Goal: Register for event/course

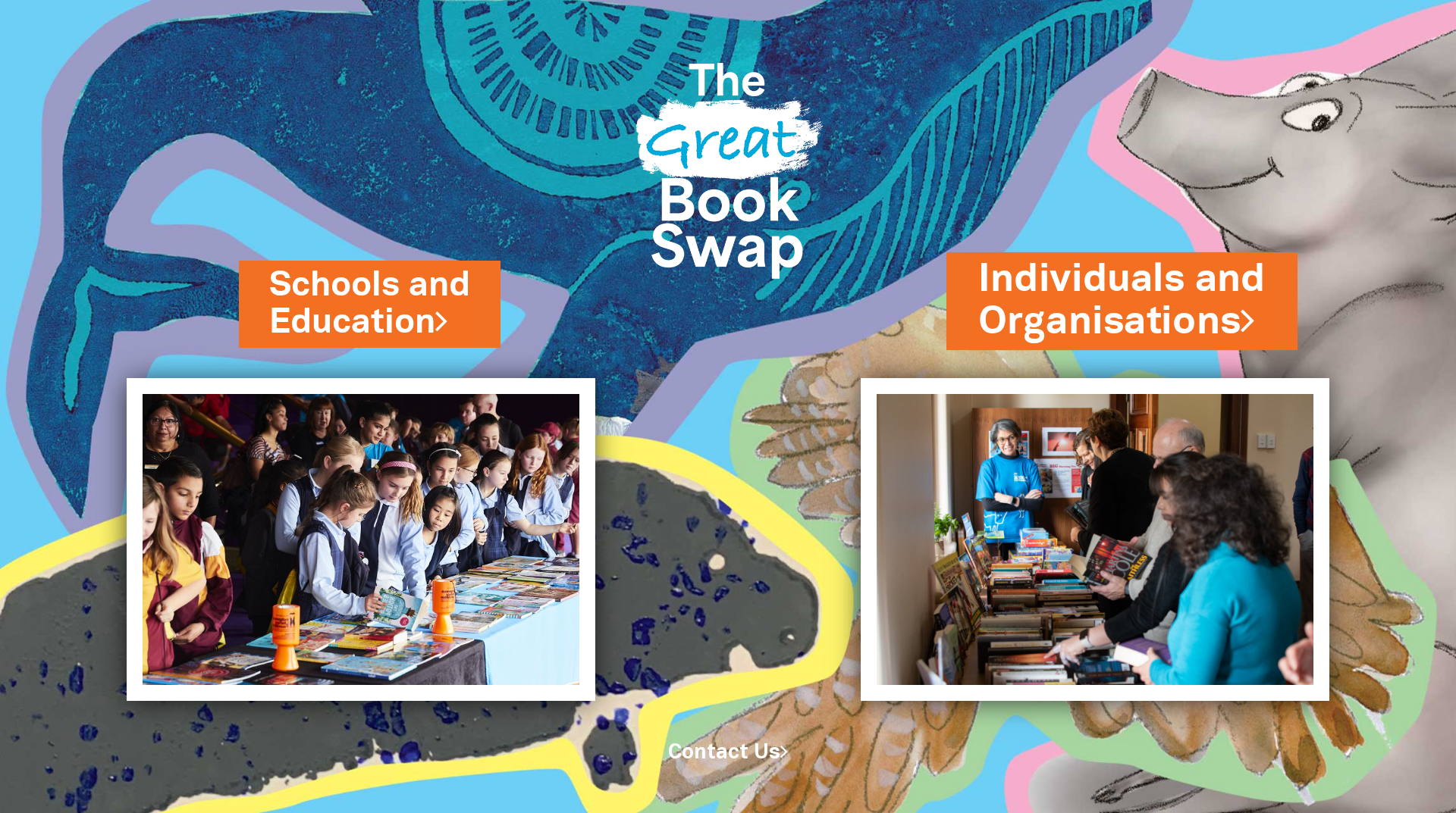
click at [1128, 303] on link "Individuals and Organisations" at bounding box center [1122, 300] width 288 height 95
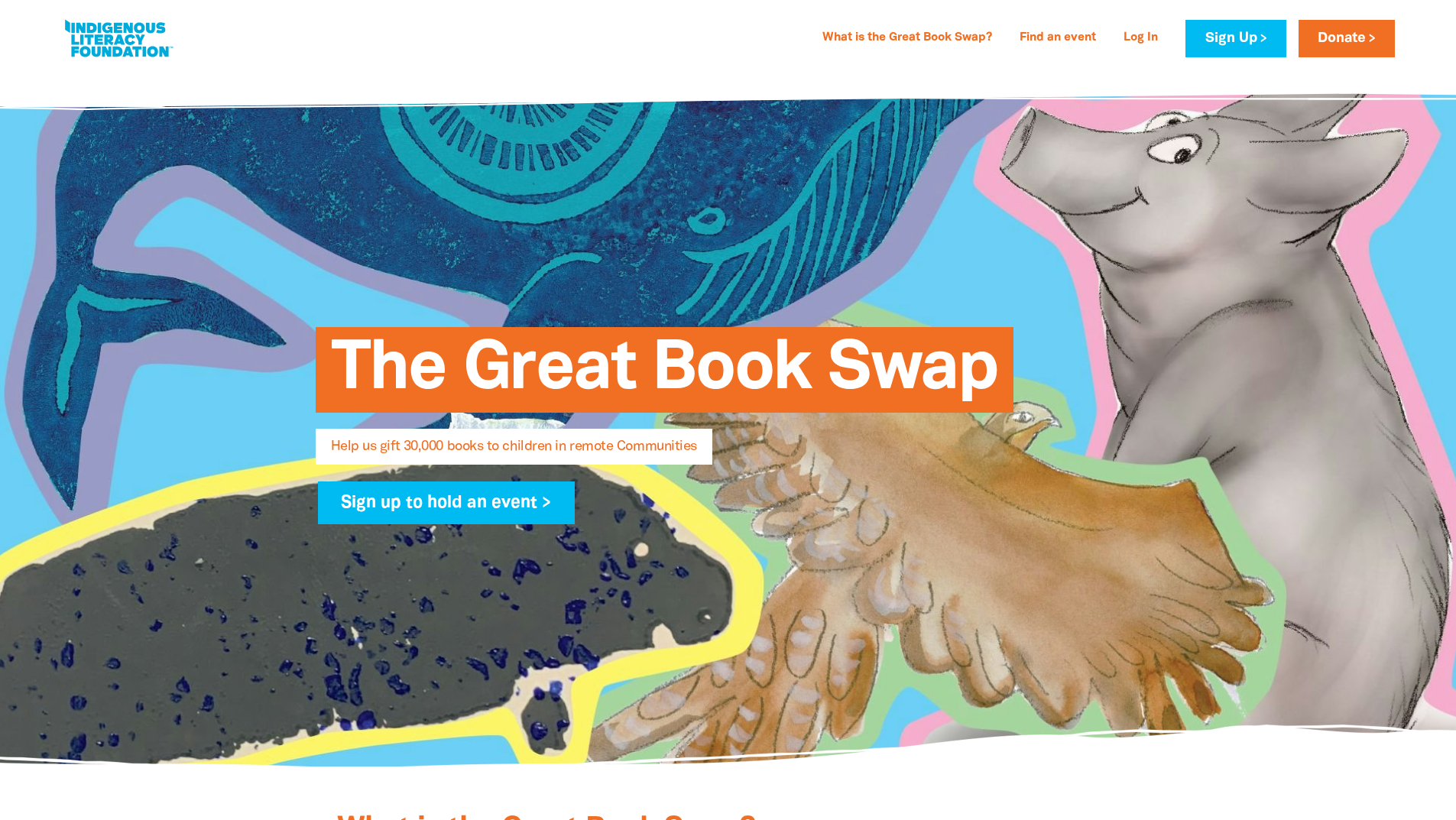
select select "AU"
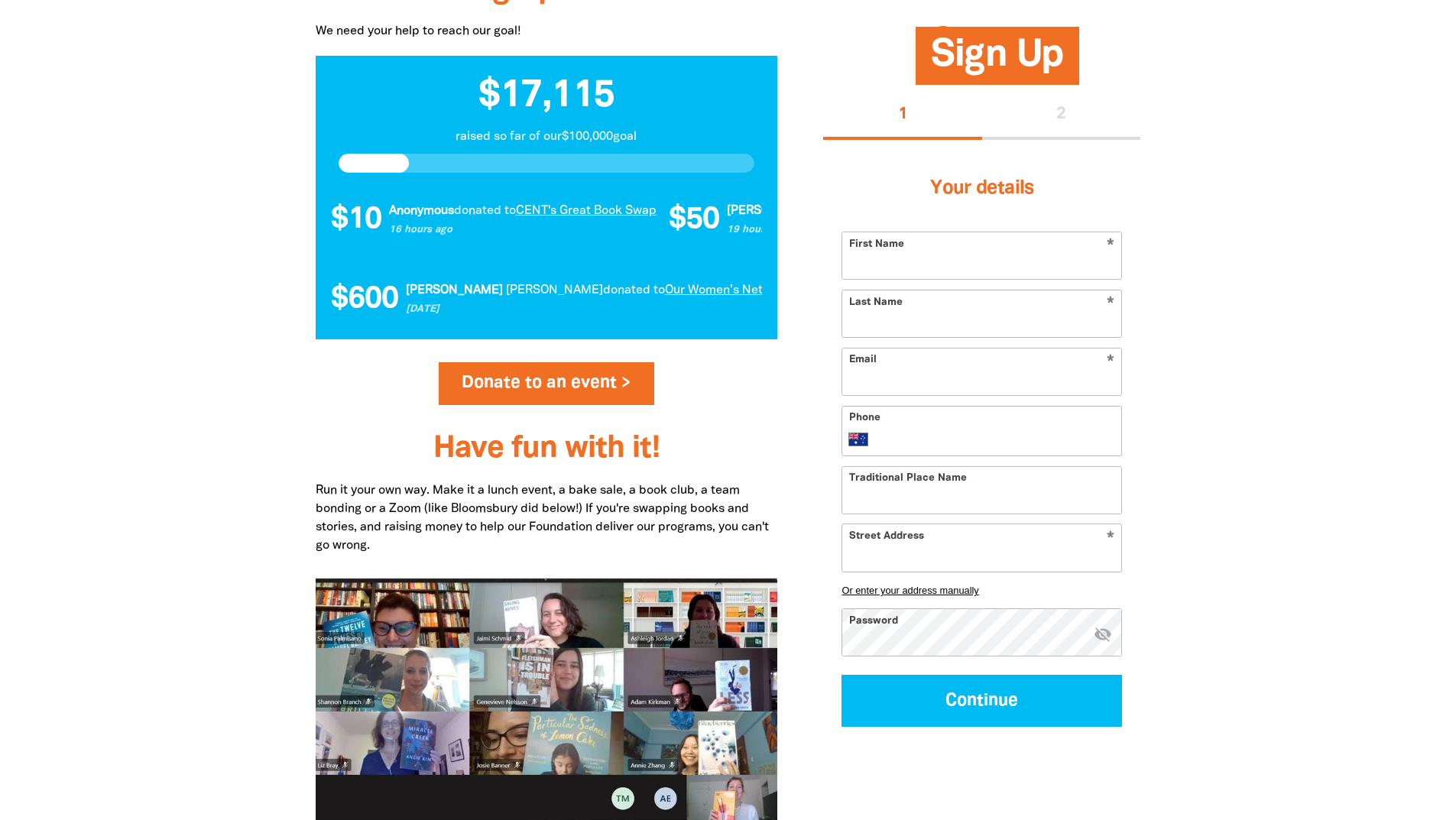
scroll to position [1070, 0]
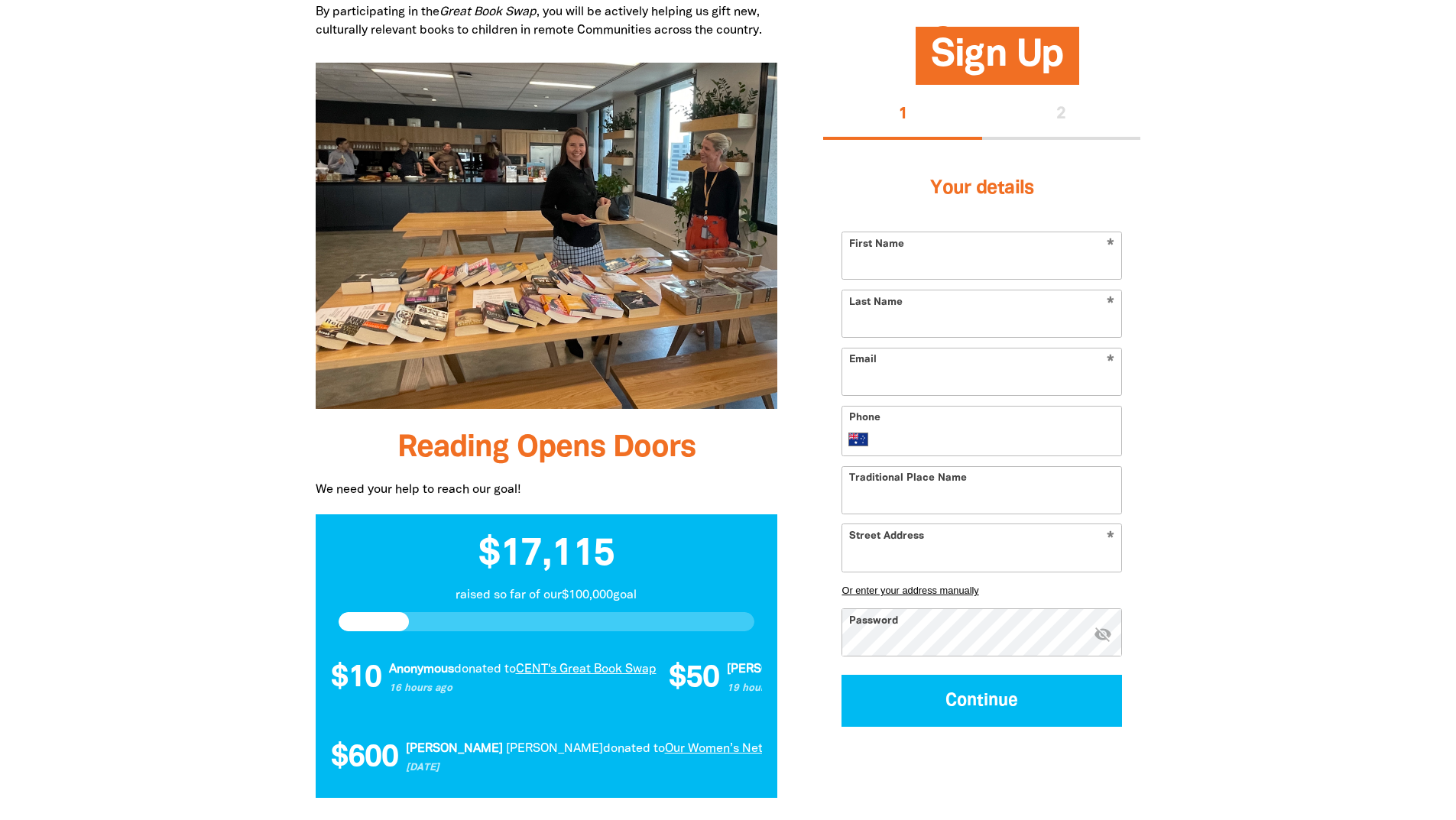
click at [943, 229] on div "Your details * First Name * Last Name * Email Phone International Afghanistan Å…" at bounding box center [981, 443] width 280 height 569
click at [945, 247] on input "First Name" at bounding box center [981, 256] width 279 height 47
type input "Central Land Council"
type input "Library"
type input "library@clc.org.au"
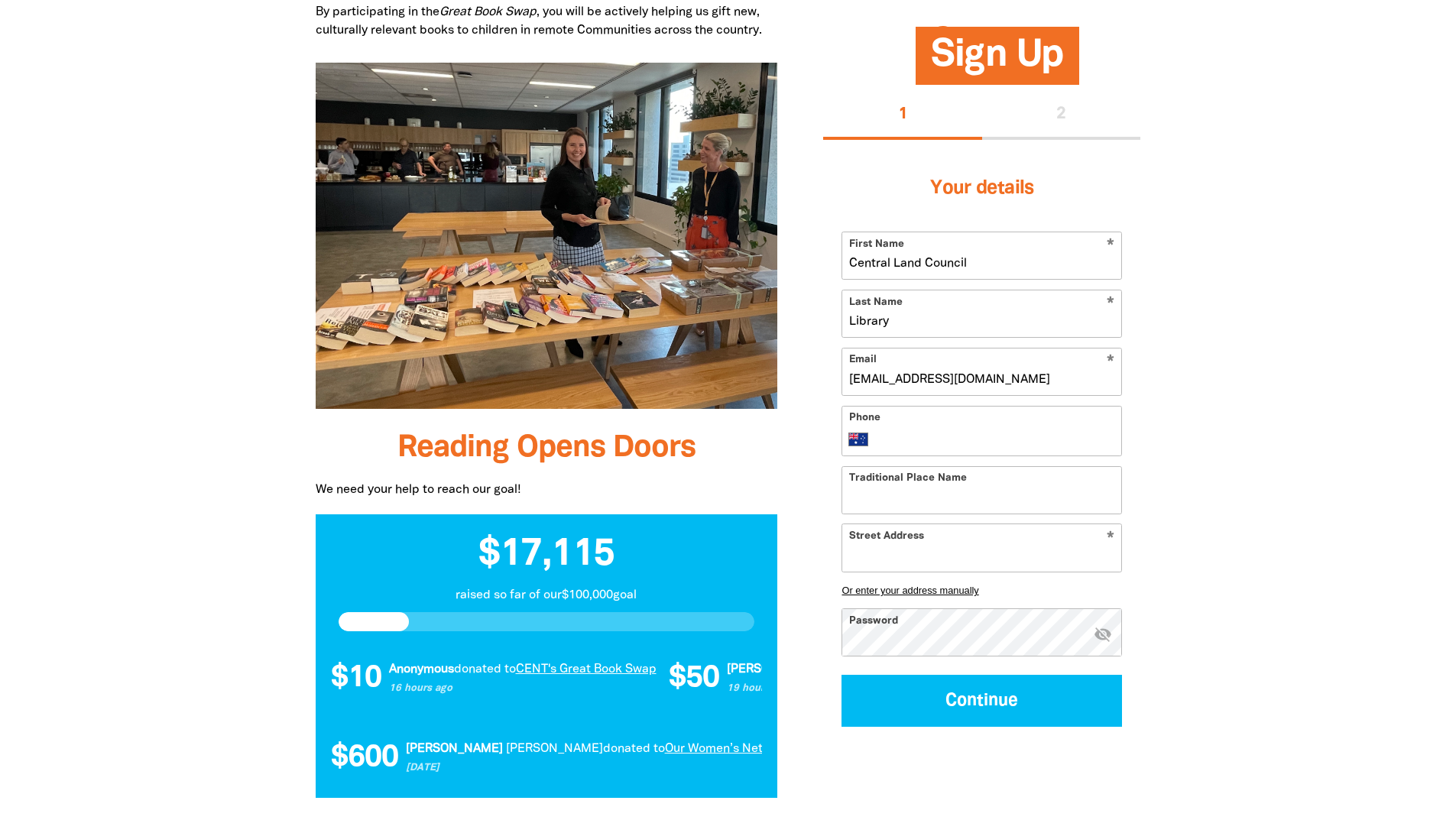
click at [965, 429] on div "Phone International Afghanistan Åland Islands Albania Algeria American Samoa An…" at bounding box center [981, 431] width 280 height 51
click at [916, 433] on input "Phone" at bounding box center [998, 439] width 235 height 18
type input "(08) 8951 6326"
click at [973, 502] on input "Traditional Place Name" at bounding box center [981, 490] width 279 height 47
type input "Mparntwe"
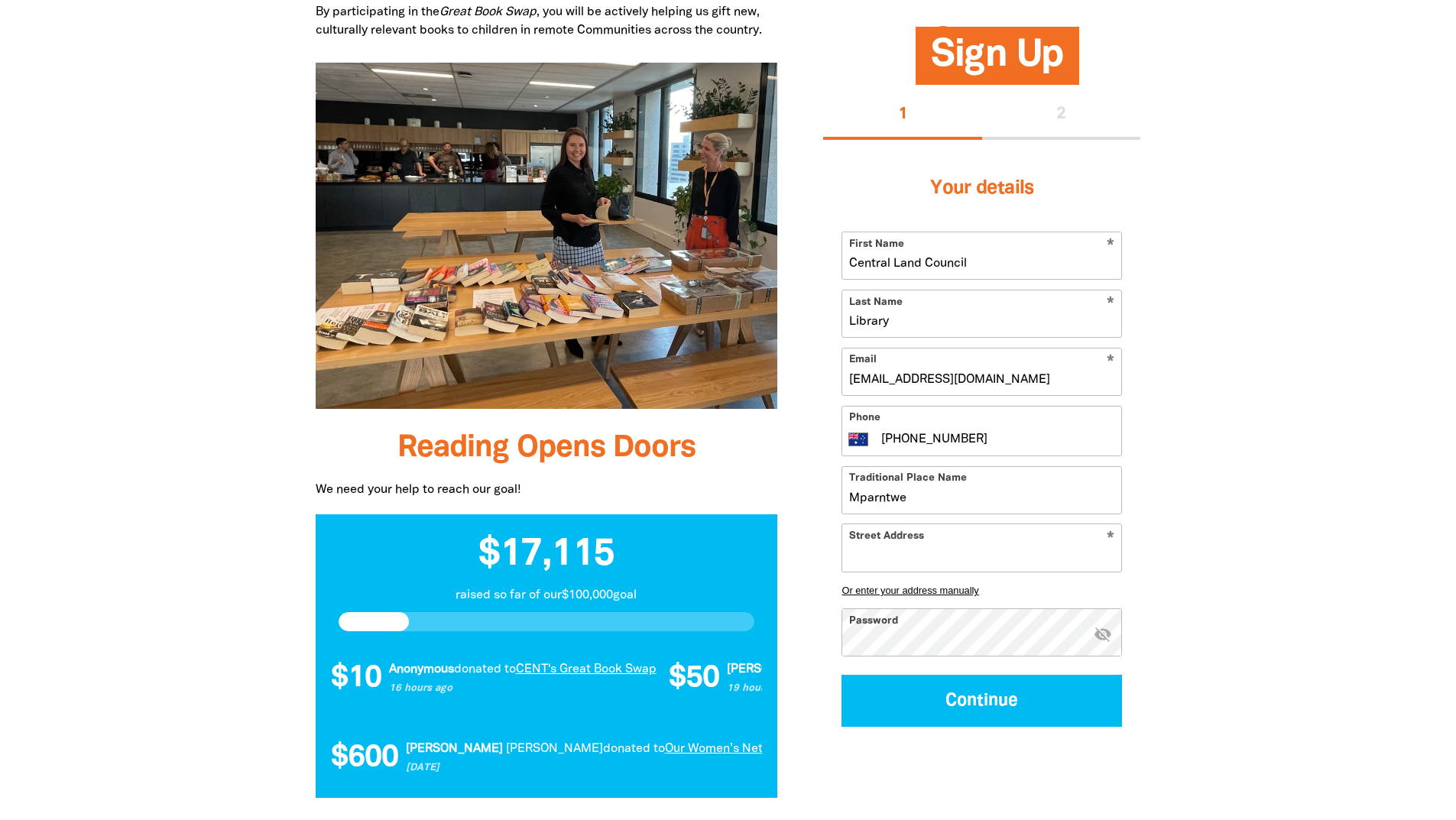
click at [951, 540] on input "Street Address" at bounding box center [981, 549] width 279 height 47
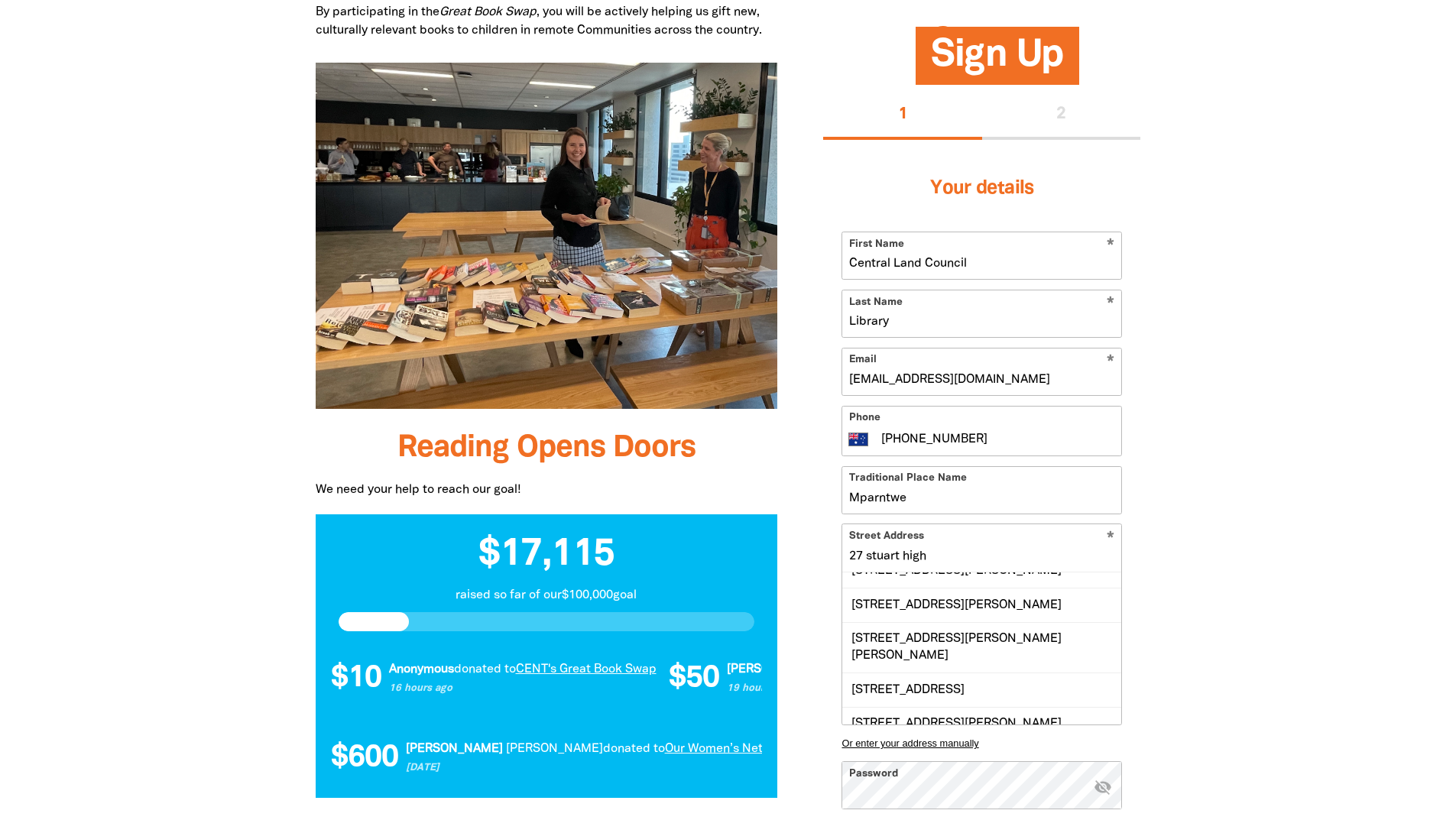
scroll to position [0, 0]
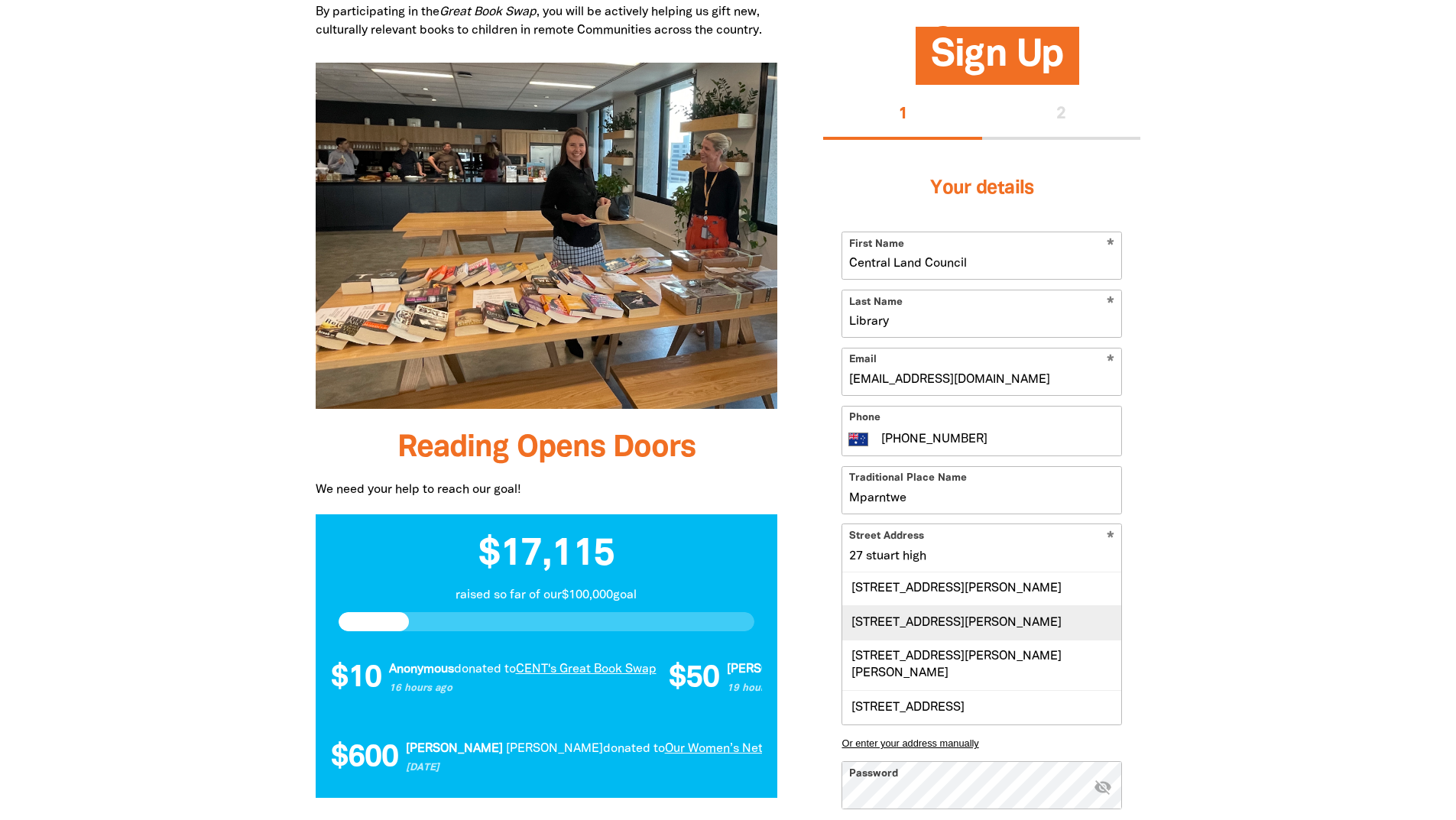
click at [1048, 626] on div "27 Stuart Highway, CICCONE NT 0870" at bounding box center [981, 622] width 279 height 34
type input "27 Stuart Highway, CICCONE NT 0870"
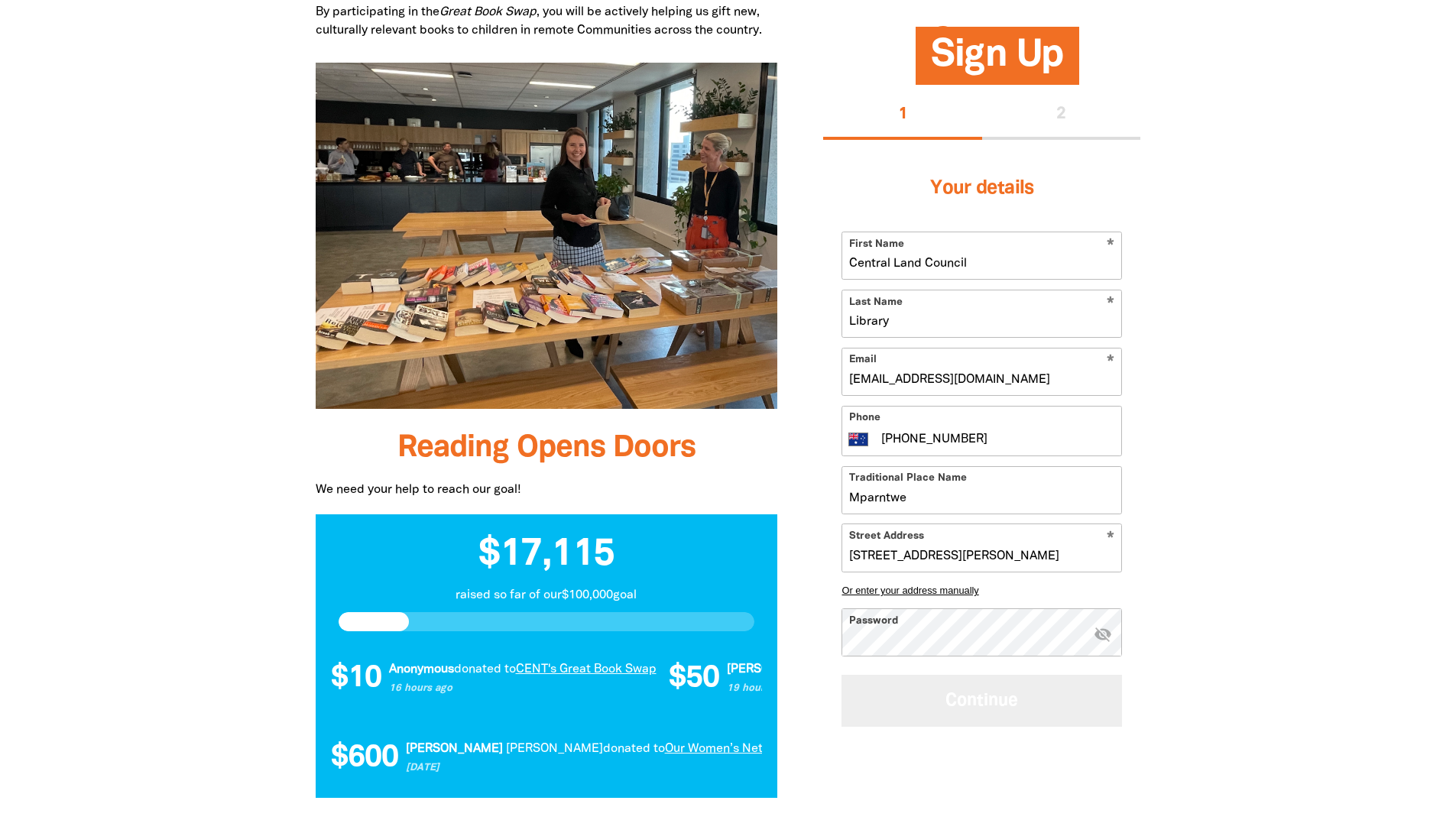
click at [944, 681] on button "Continue" at bounding box center [981, 701] width 280 height 52
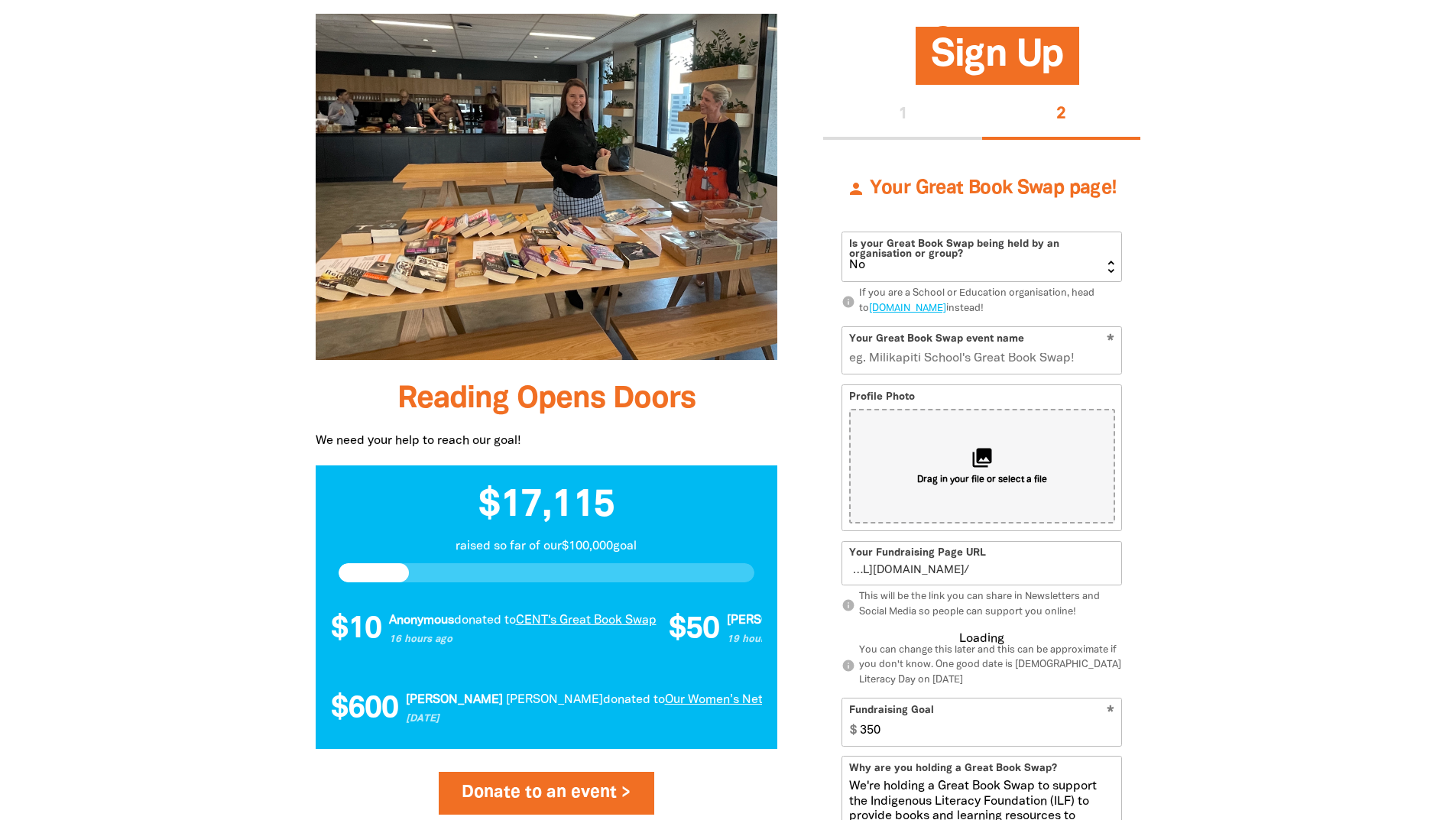
scroll to position [1137, 0]
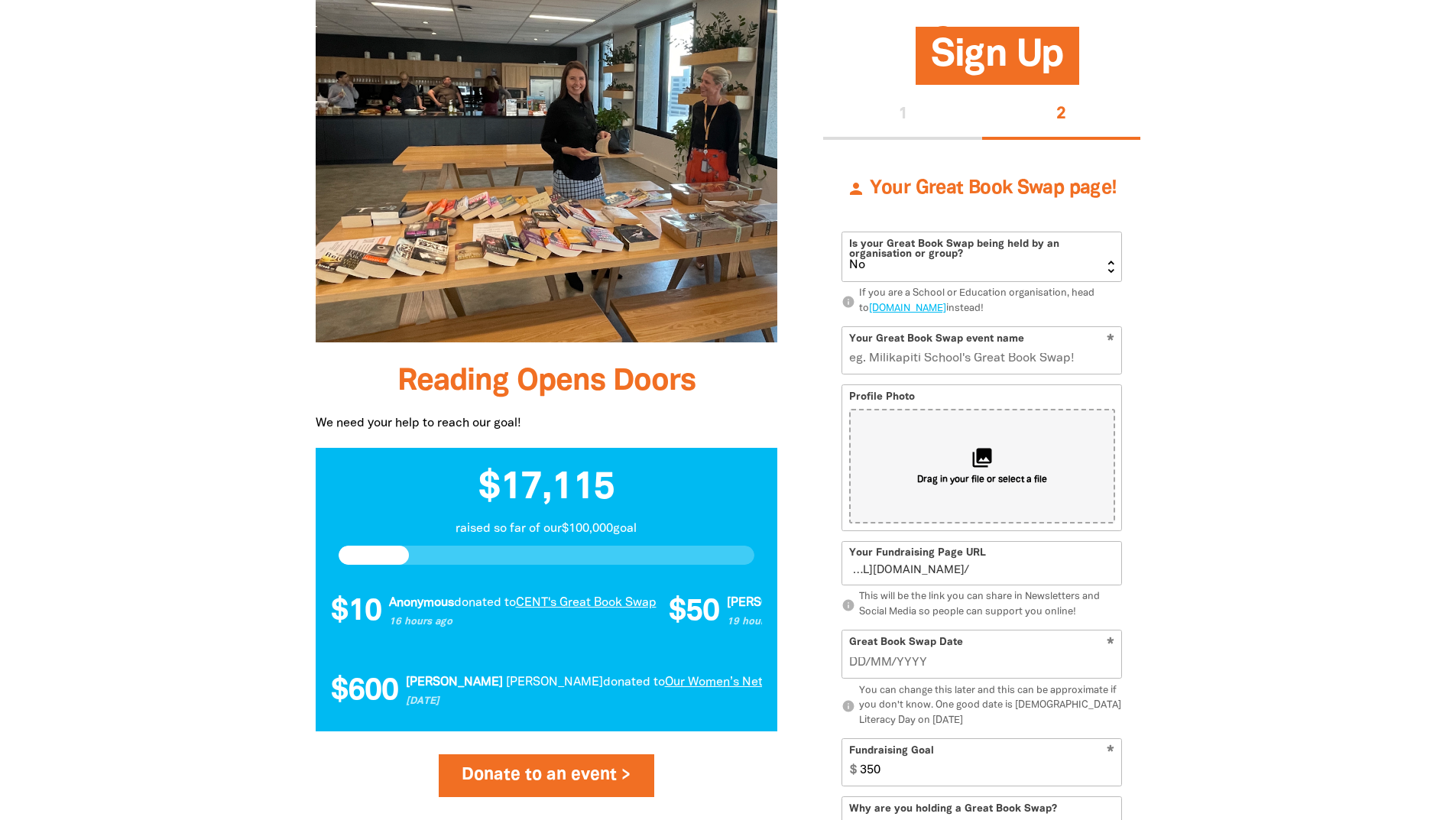
click at [1109, 269] on select "Yes No" at bounding box center [981, 257] width 279 height 49
click at [1112, 270] on select "Yes No" at bounding box center [981, 257] width 279 height 49
select select "Yes"
click at [842, 232] on select "Yes No" at bounding box center [981, 257] width 279 height 49
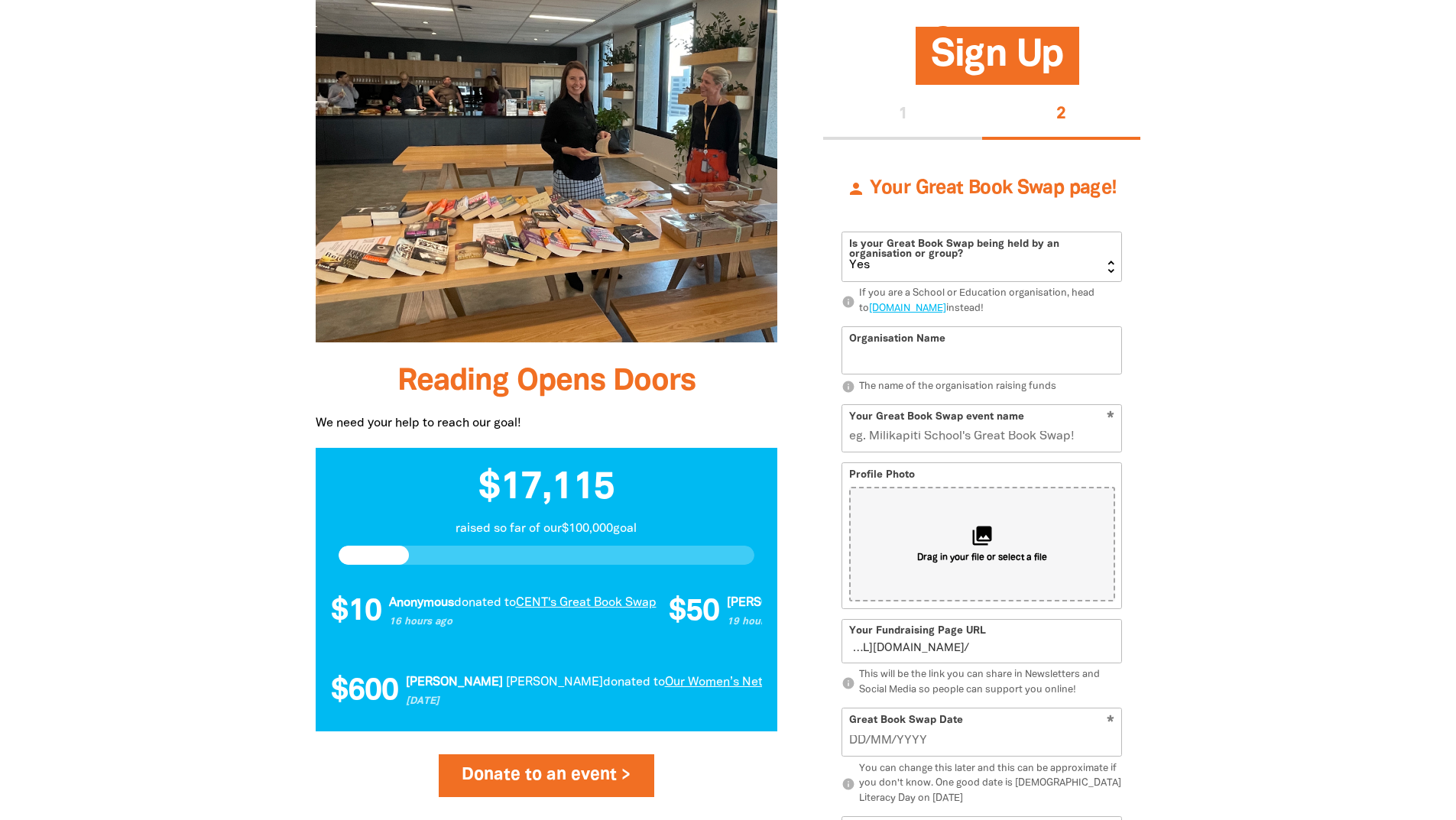
click at [1155, 337] on div "Sign Up 1 2 person Your Great Book Swap page! Is your Great Book Swap being hel…" at bounding box center [981, 619] width 363 height 1172
click at [1002, 355] on input "Organisation Name" at bounding box center [981, 351] width 279 height 47
type input "Central Land Council"
click at [1304, 403] on div at bounding box center [728, 508] width 1456 height 1633
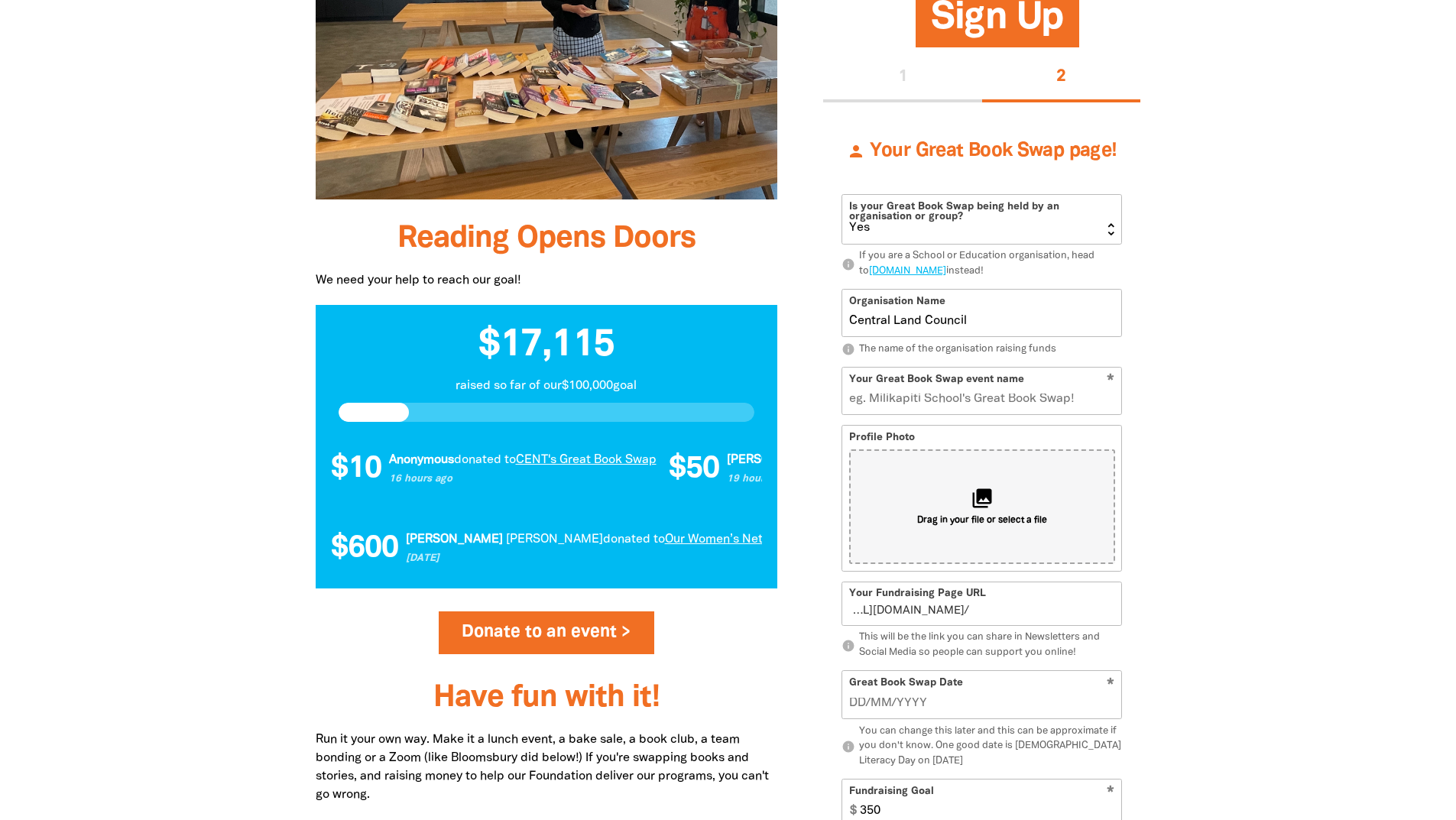
scroll to position [1290, 0]
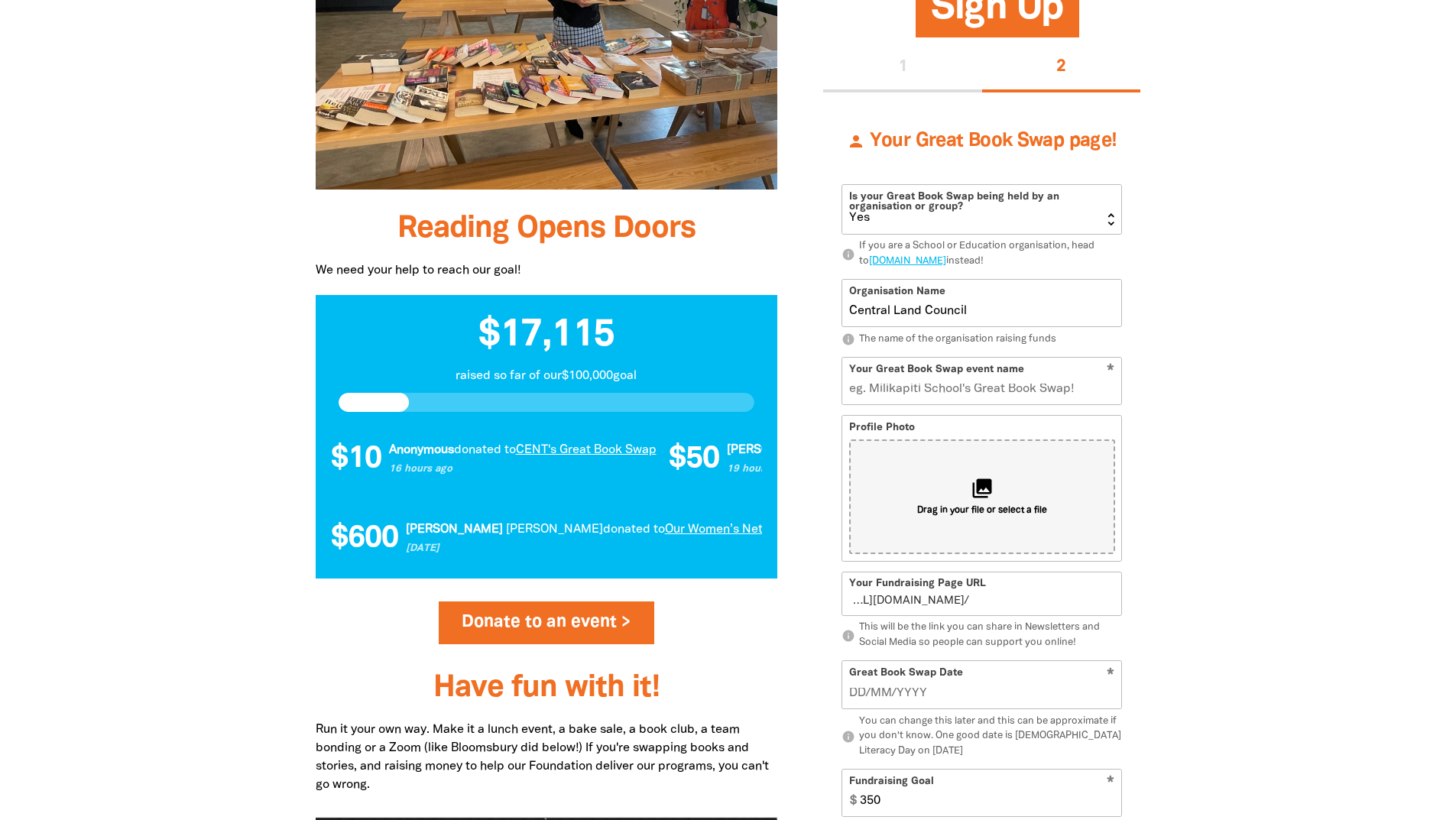
click at [940, 403] on input "Your Great Book Swap event name" at bounding box center [981, 381] width 279 height 47
type input "CLC"
type input "c"
type input "CLC"
type input "clc"
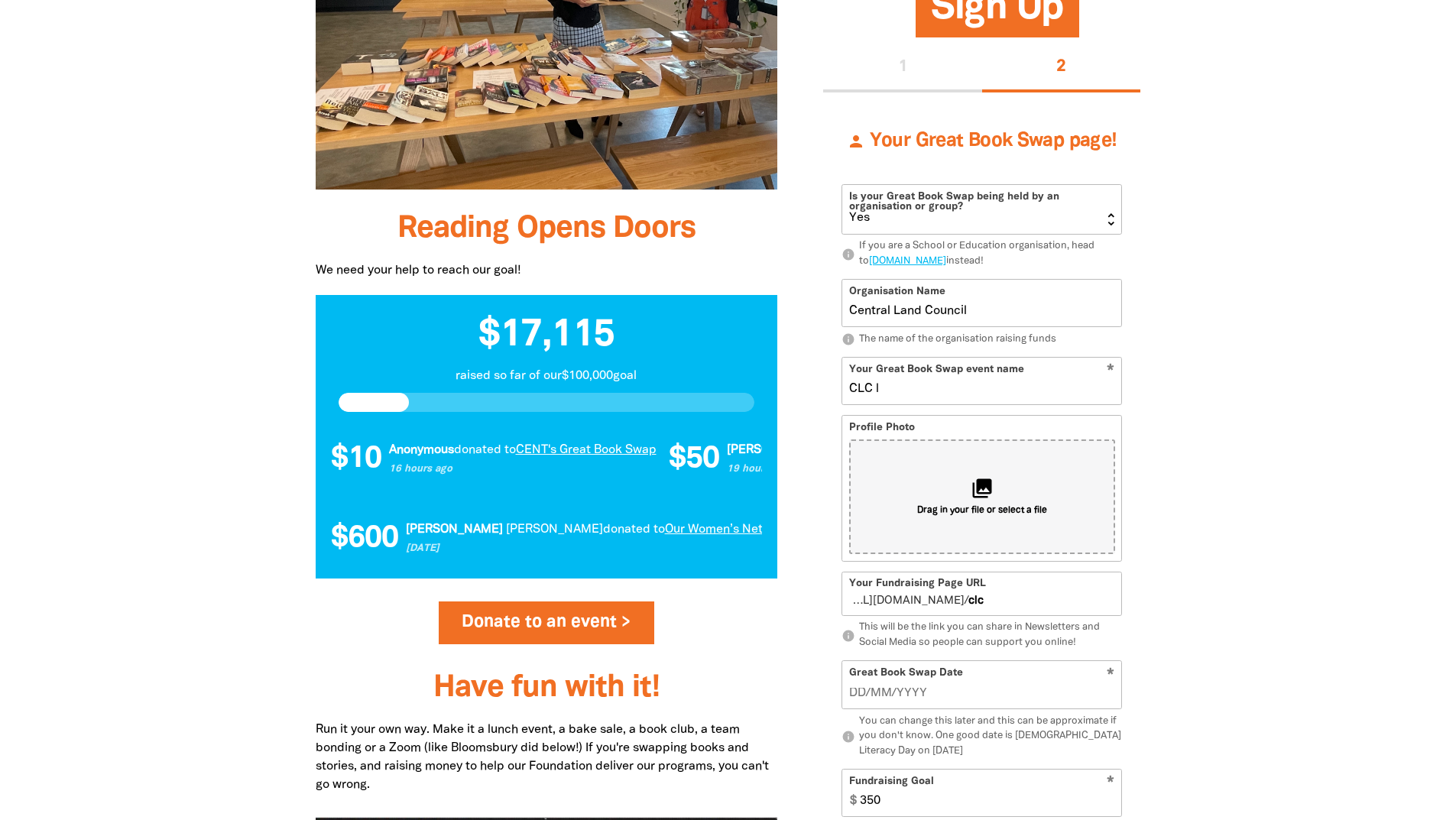
type input "CLC li"
type input "clcli"
type input "CLC L"
type input "clcl"
type input "CLC Librar"
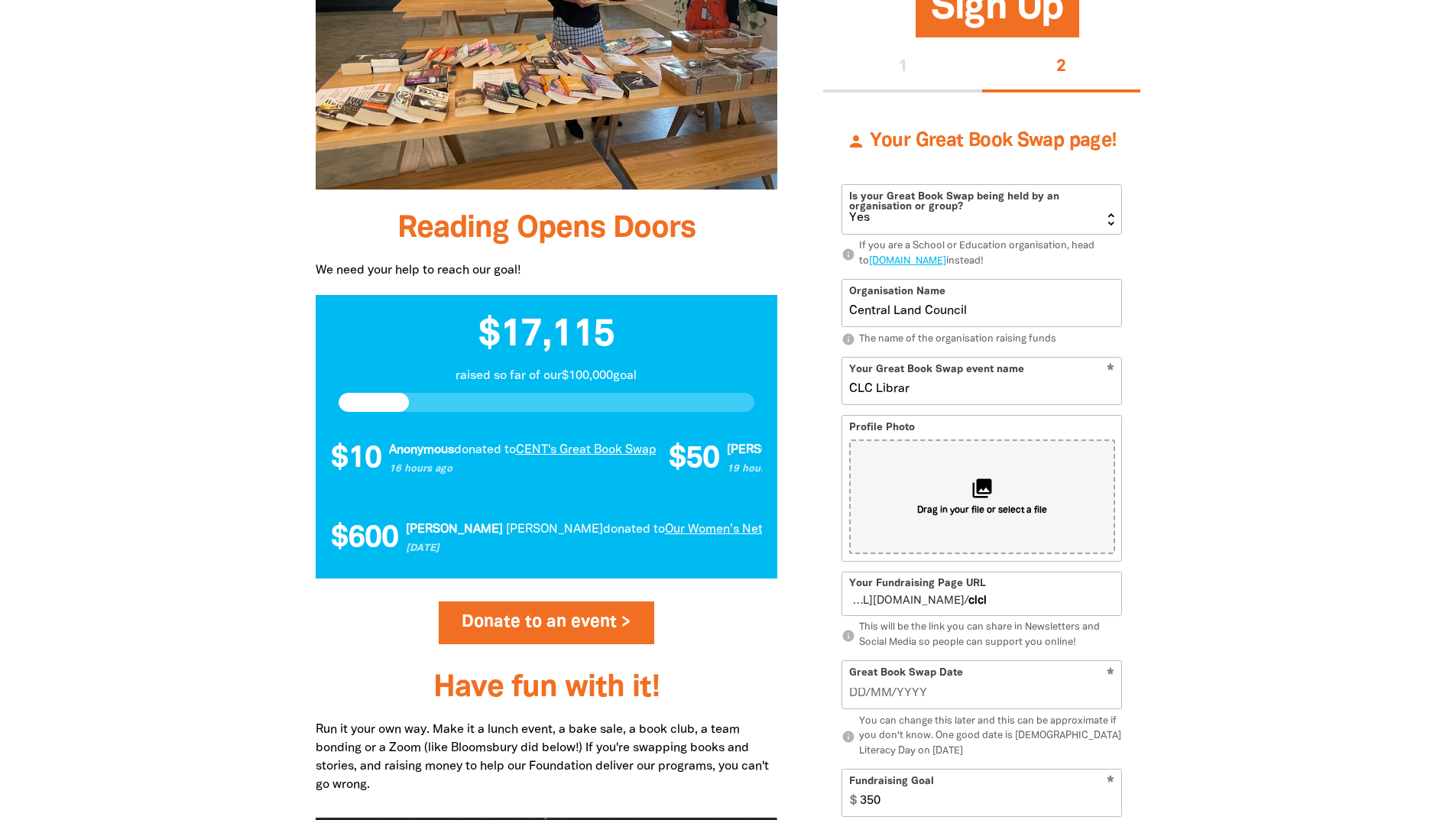
type input "clclibrar"
type input "CLC Library books"
type input "clclibrarybooks"
type input "CLC Library book swap"
type input "clclibrarybookswap"
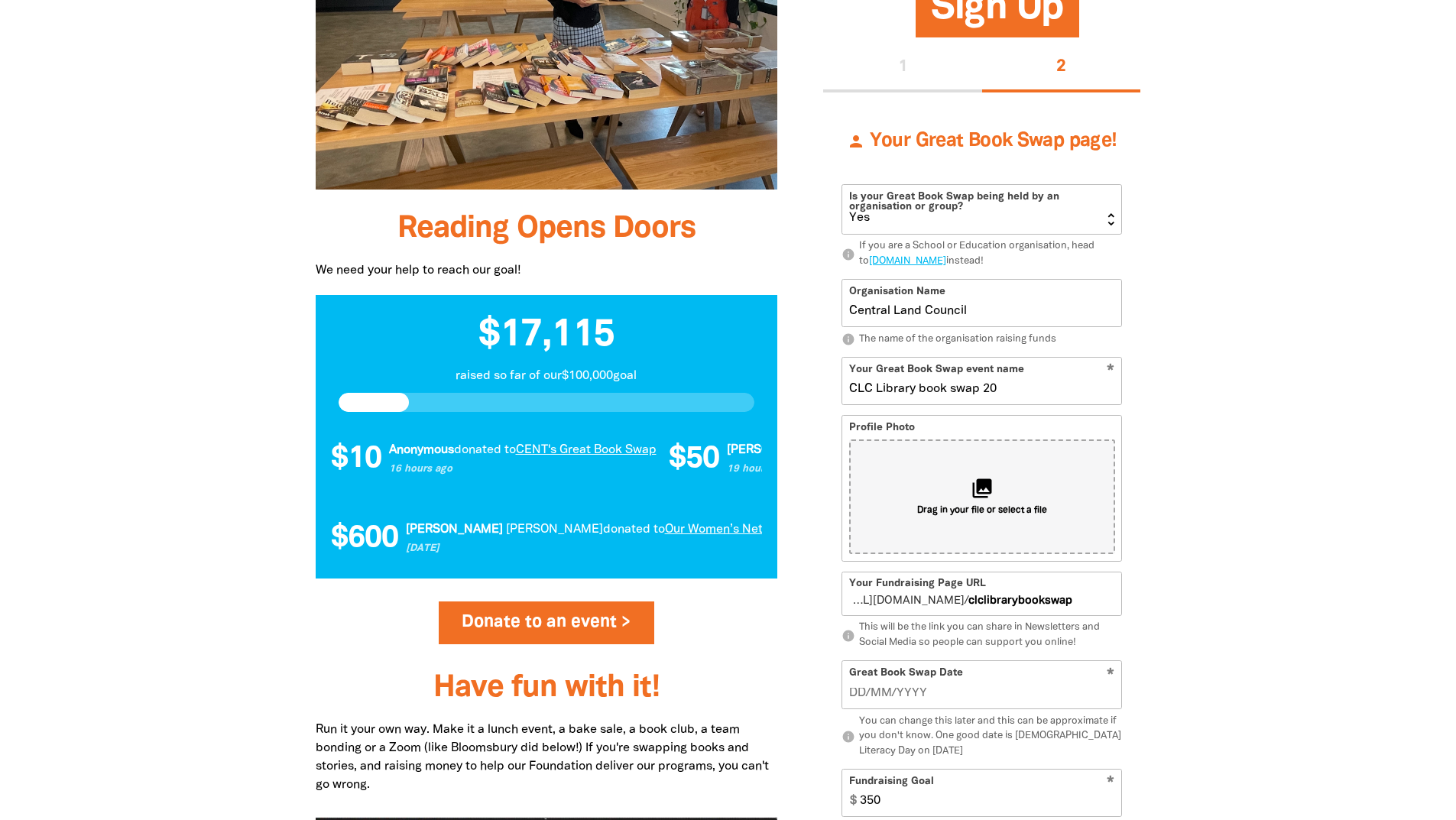
type input "CLC Library book swap 202"
type input "clclibrarybookswap202"
type input "CLC Library book swap 2025"
type input "clclibrarybookswap2025"
type input "CLC Library book swap 2025"
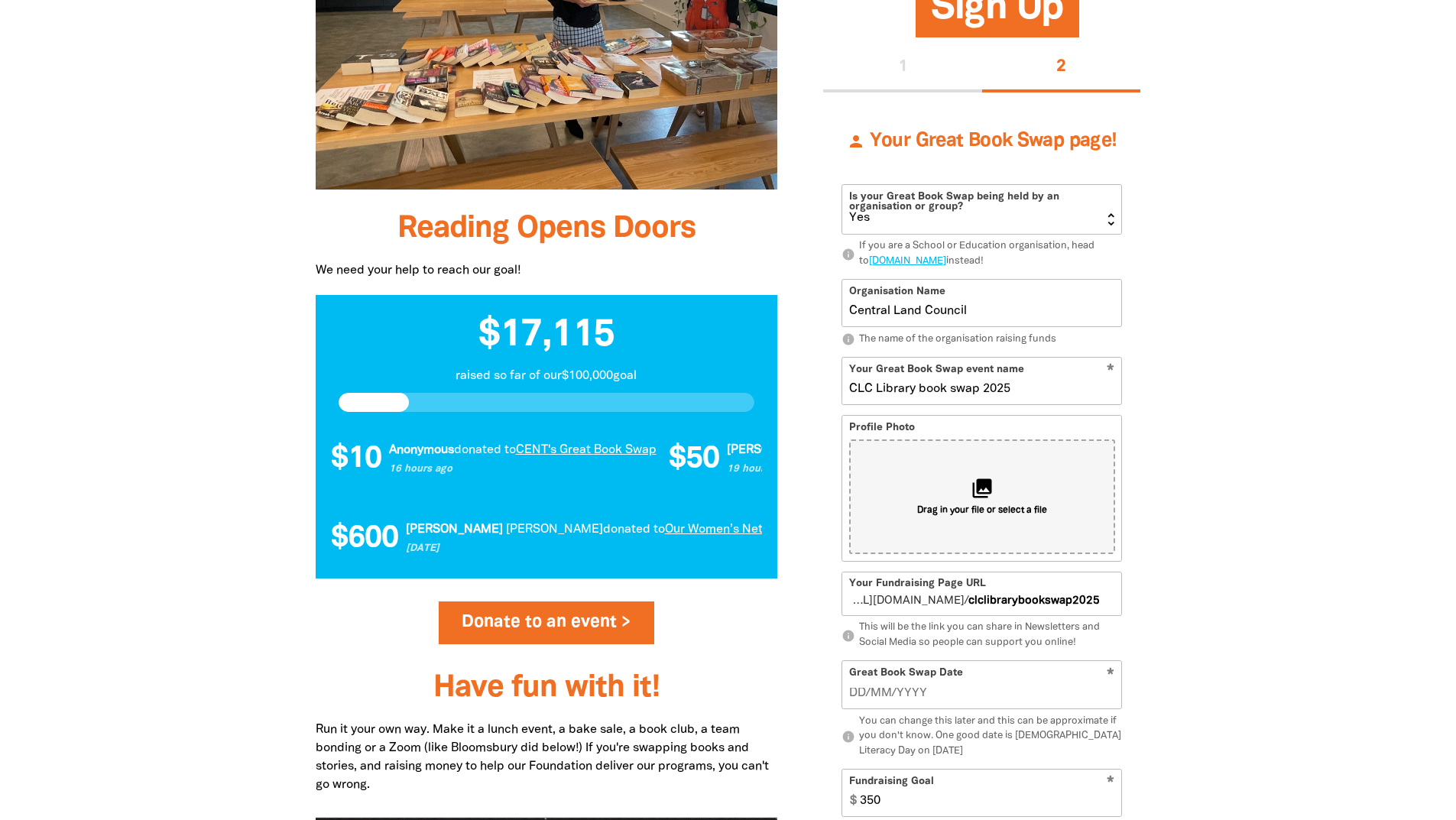
click at [1323, 469] on div at bounding box center [728, 355] width 1456 height 1633
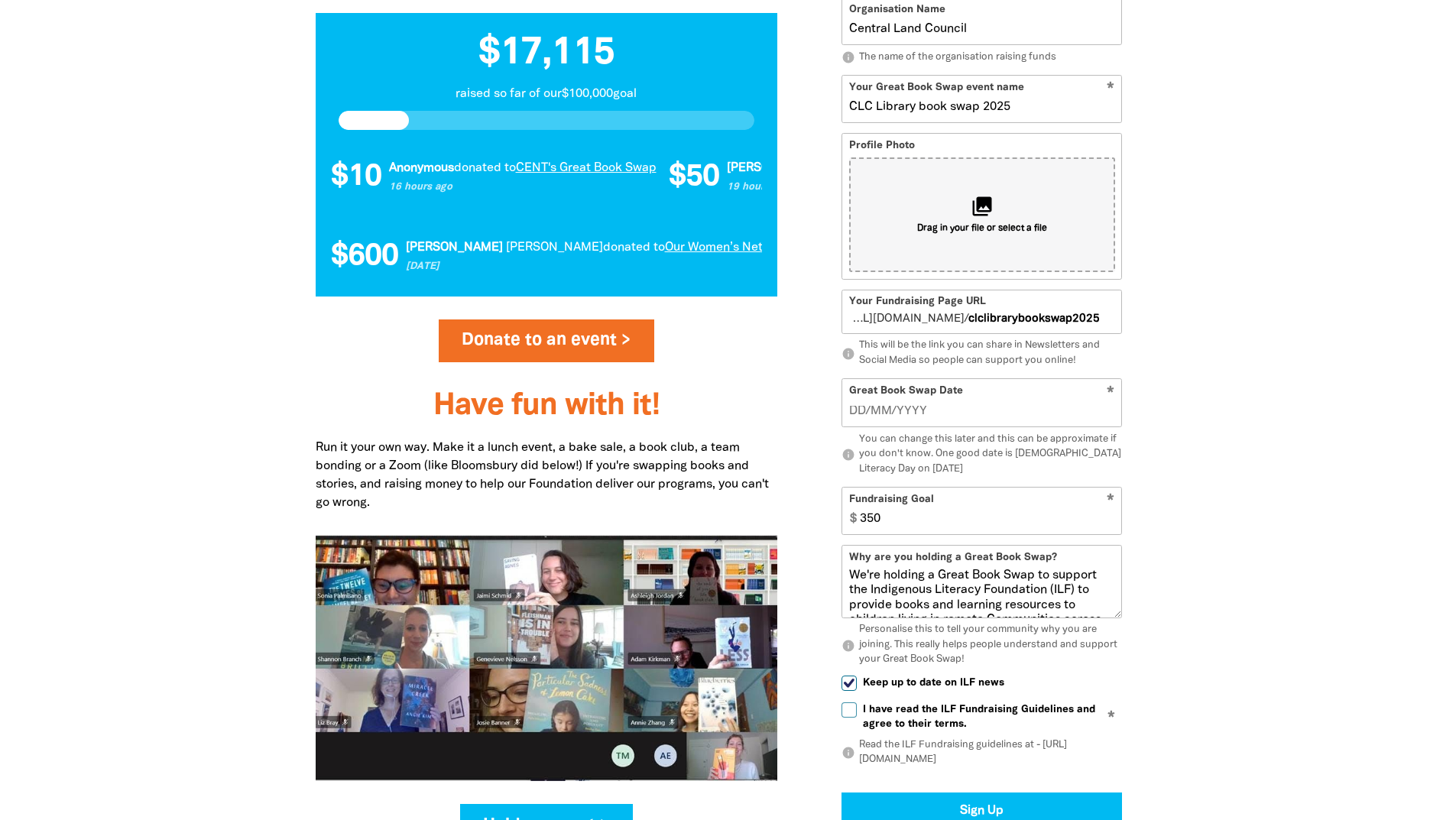
scroll to position [1595, 0]
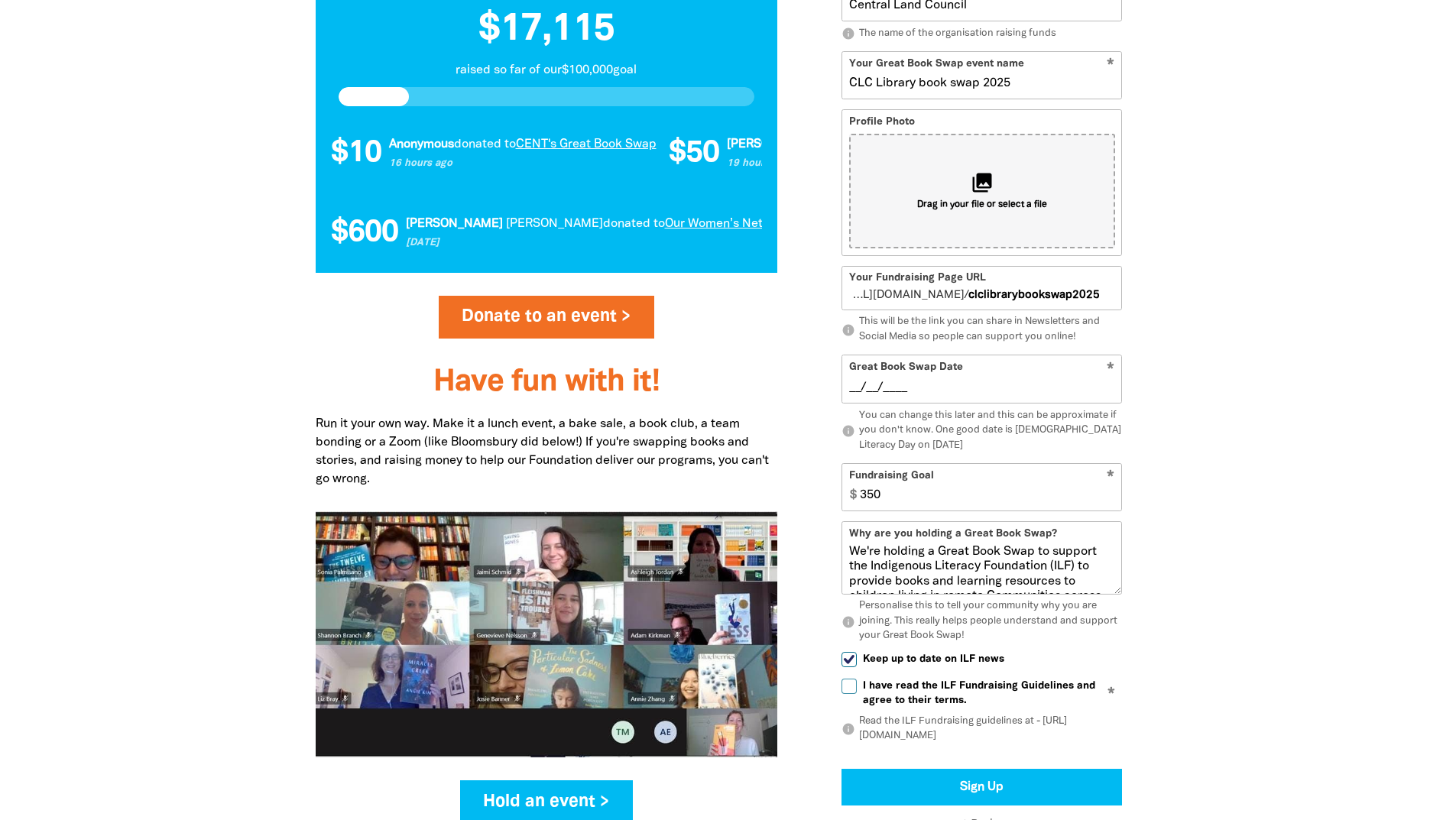
click at [858, 392] on input "__/__/____" at bounding box center [981, 387] width 266 height 17
type input "03/08/2025"
click at [1286, 461] on div at bounding box center [728, 50] width 1456 height 1633
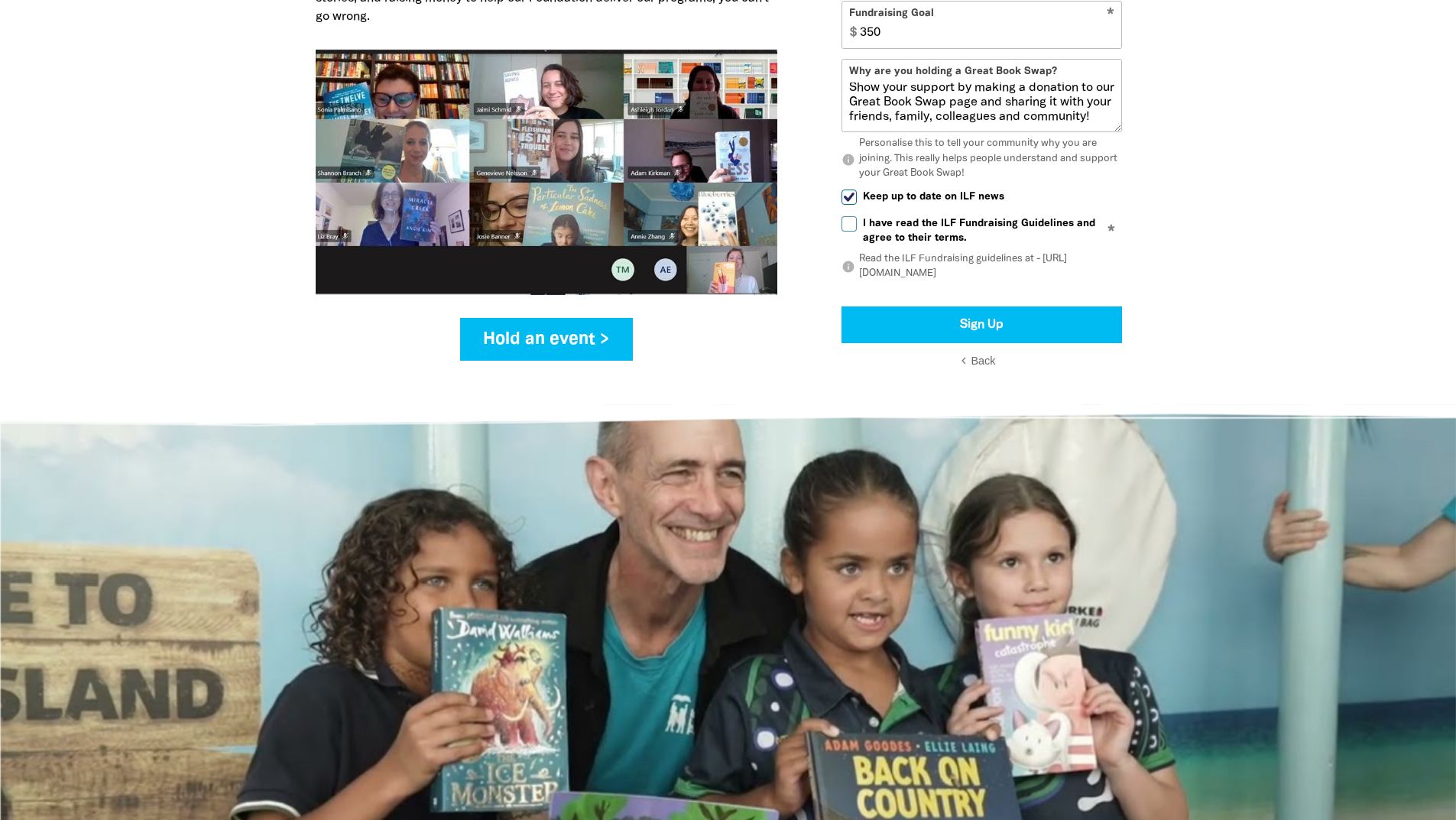
scroll to position [1978, 0]
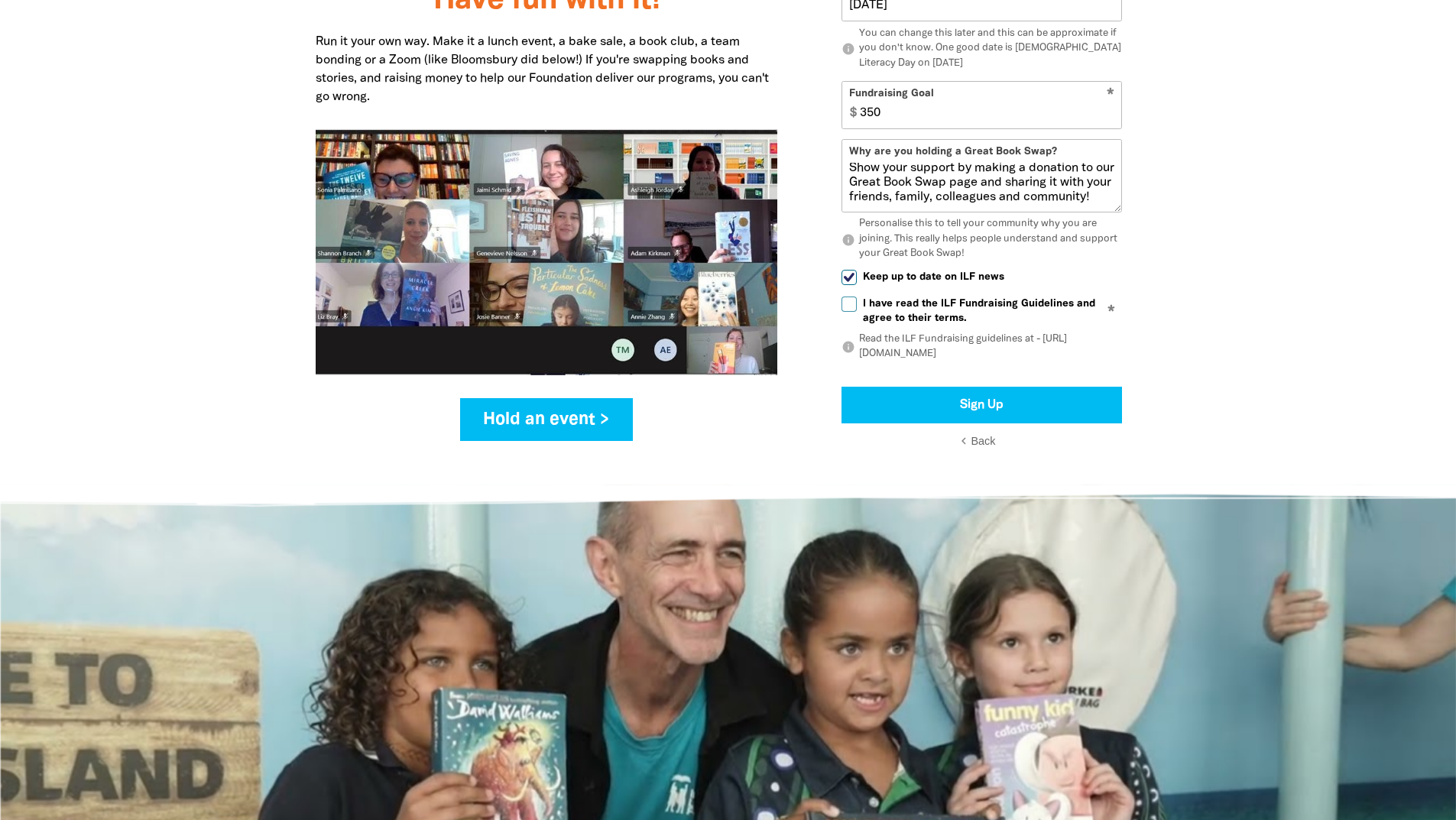
click at [851, 307] on input "I have read the ILF Fundraising Guidelines and agree to their terms." at bounding box center [849, 304] width 16 height 16
checkbox input "true"
click at [852, 277] on input "Keep up to date on ILF news" at bounding box center [849, 277] width 16 height 16
checkbox input "false"
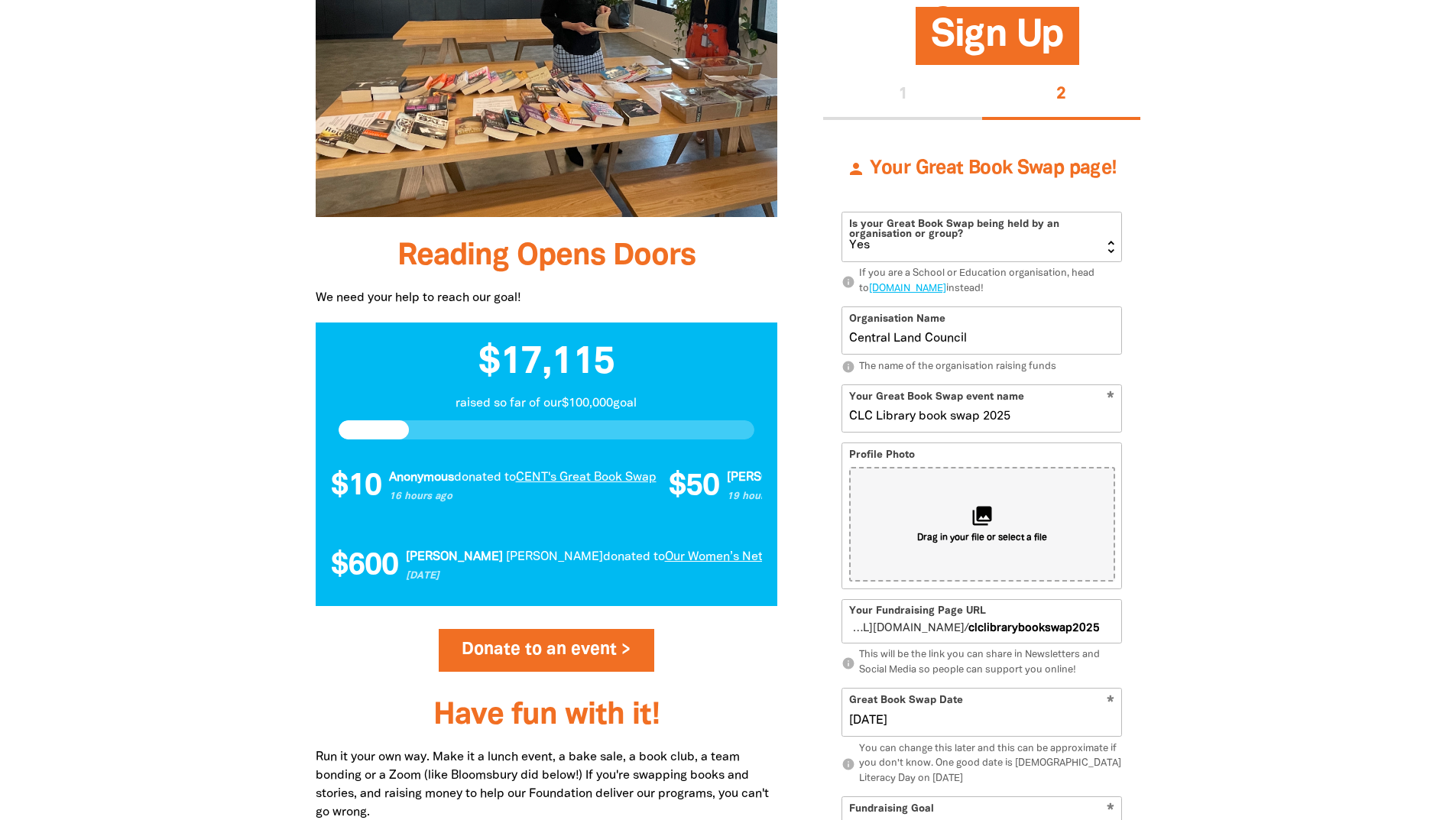
scroll to position [1137, 0]
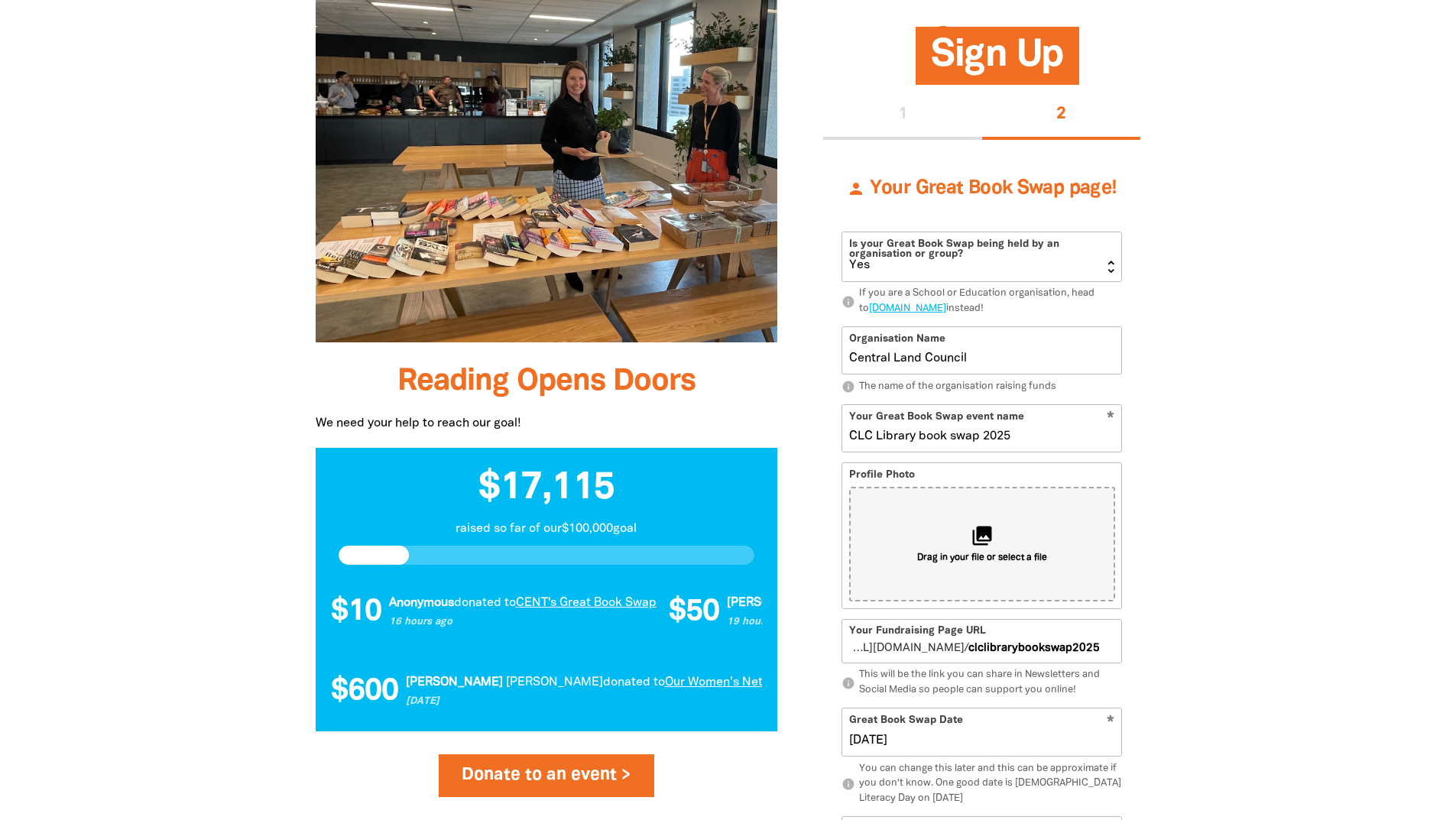
click at [903, 110] on button "1" at bounding box center [902, 116] width 159 height 49
select select "AU"
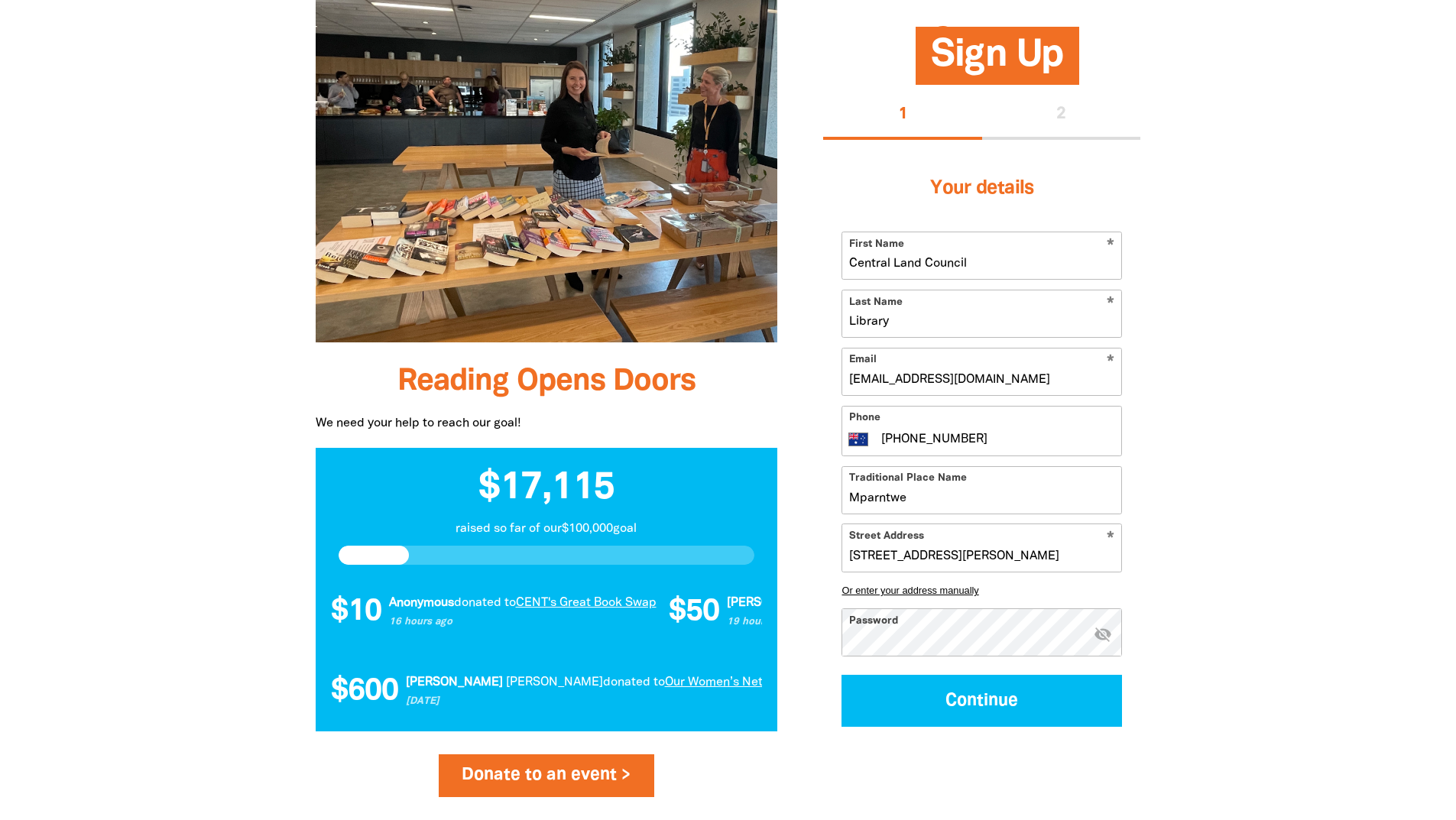
drag, startPoint x: 883, startPoint y: 376, endPoint x: 834, endPoint y: 376, distance: 49.0
click at [834, 376] on div "Your details * First Name Central Land Council * Last Name Library * Email libr…" at bounding box center [981, 443] width 317 height 605
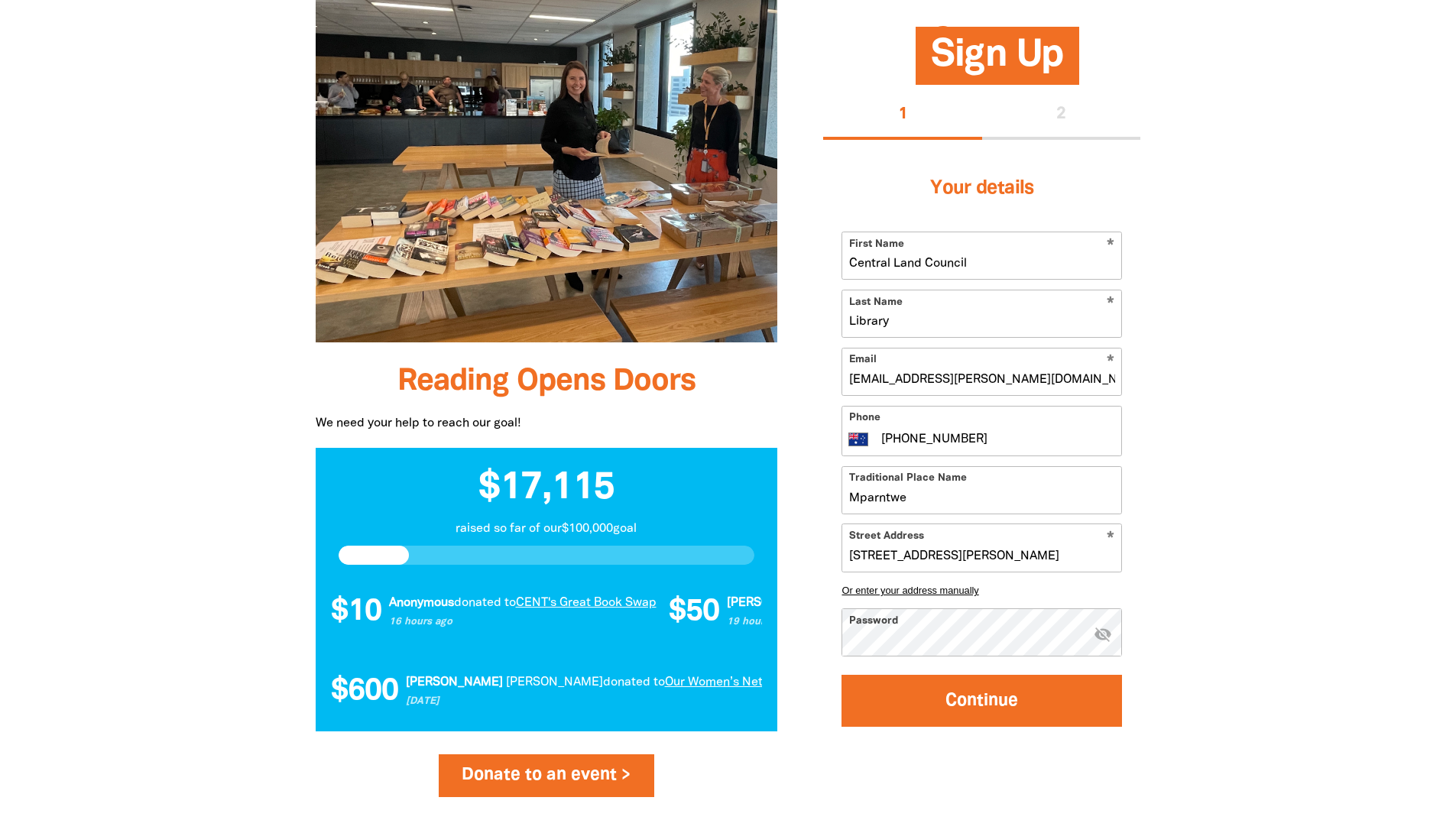
type input "jacqui.omara@clc.org.au"
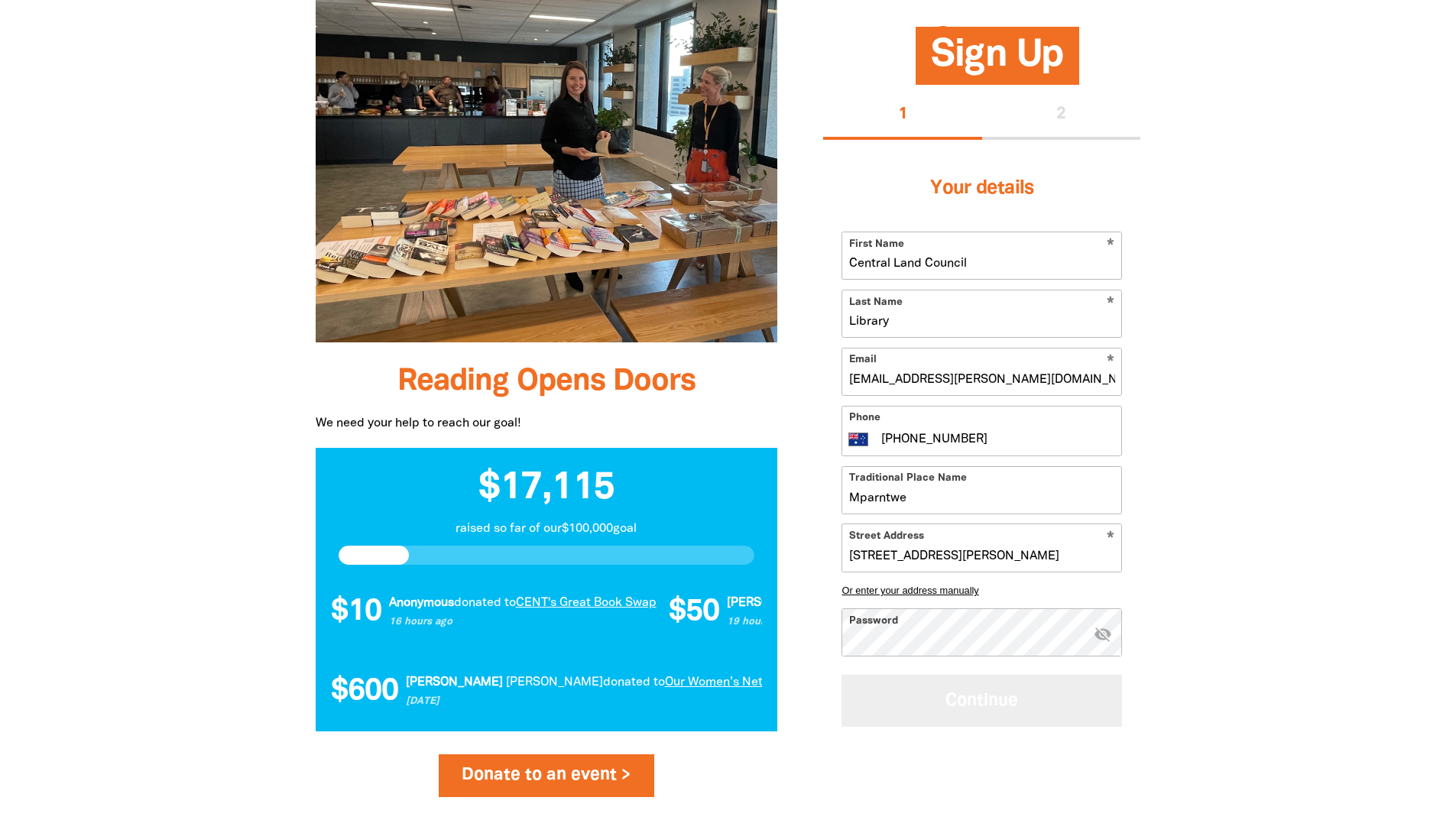
click at [996, 705] on button "Continue" at bounding box center [981, 701] width 280 height 52
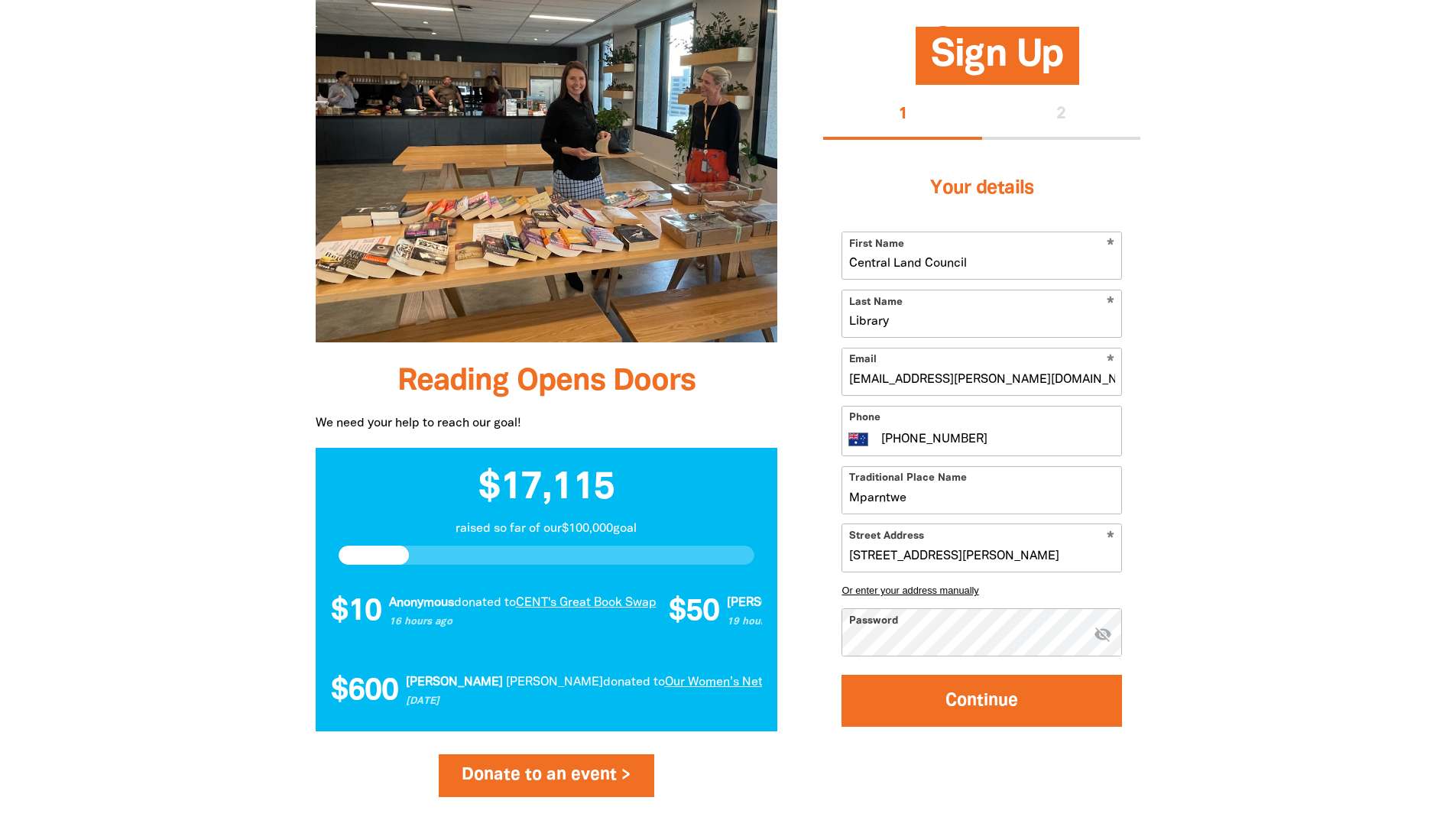
select select "No"
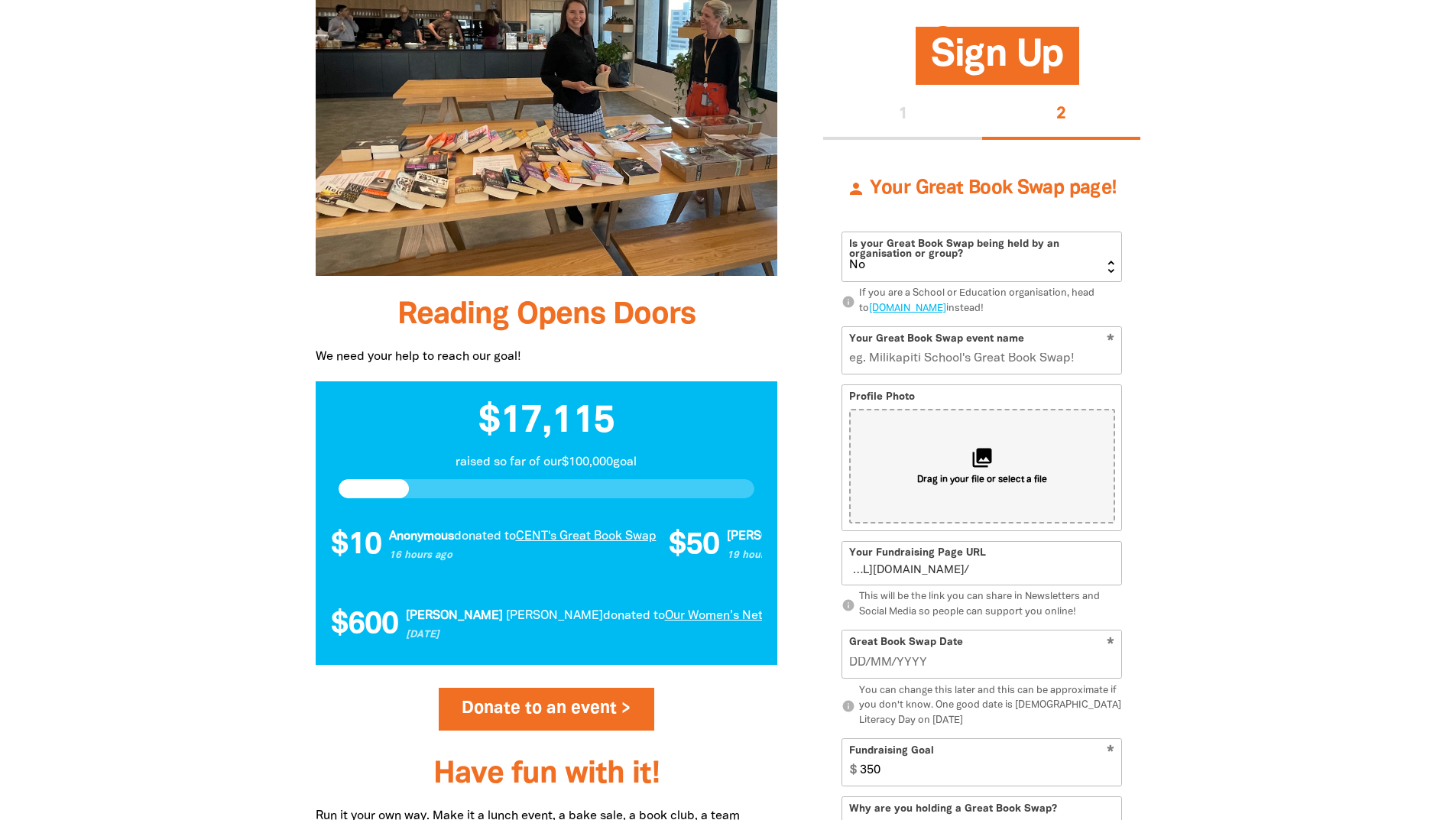
scroll to position [1662, 0]
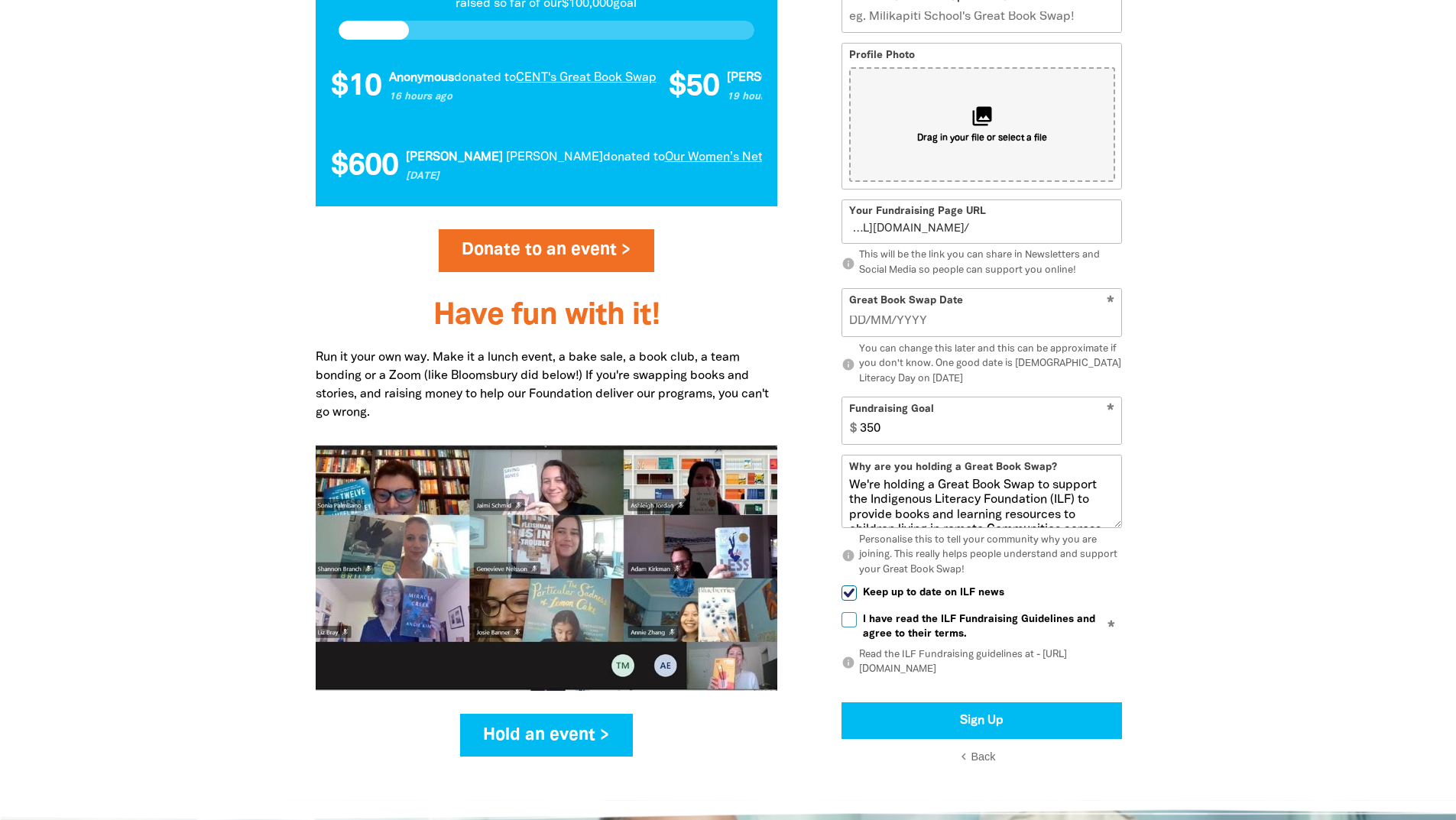
click at [848, 623] on input "I have read the ILF Fundraising Guidelines and agree to their terms." at bounding box center [849, 620] width 16 height 16
checkbox input "true"
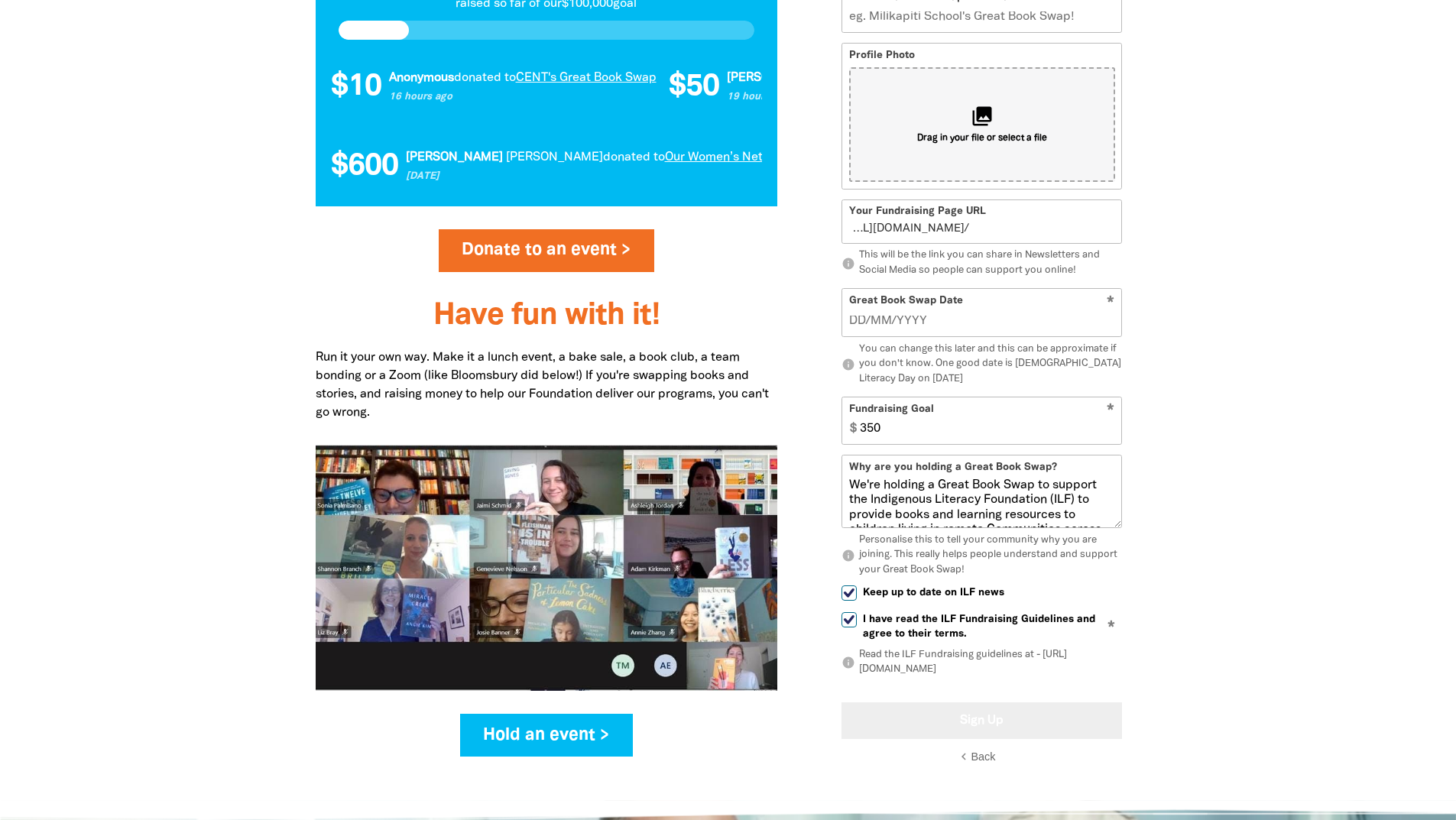
click at [1024, 721] on button "Sign Up" at bounding box center [981, 720] width 280 height 37
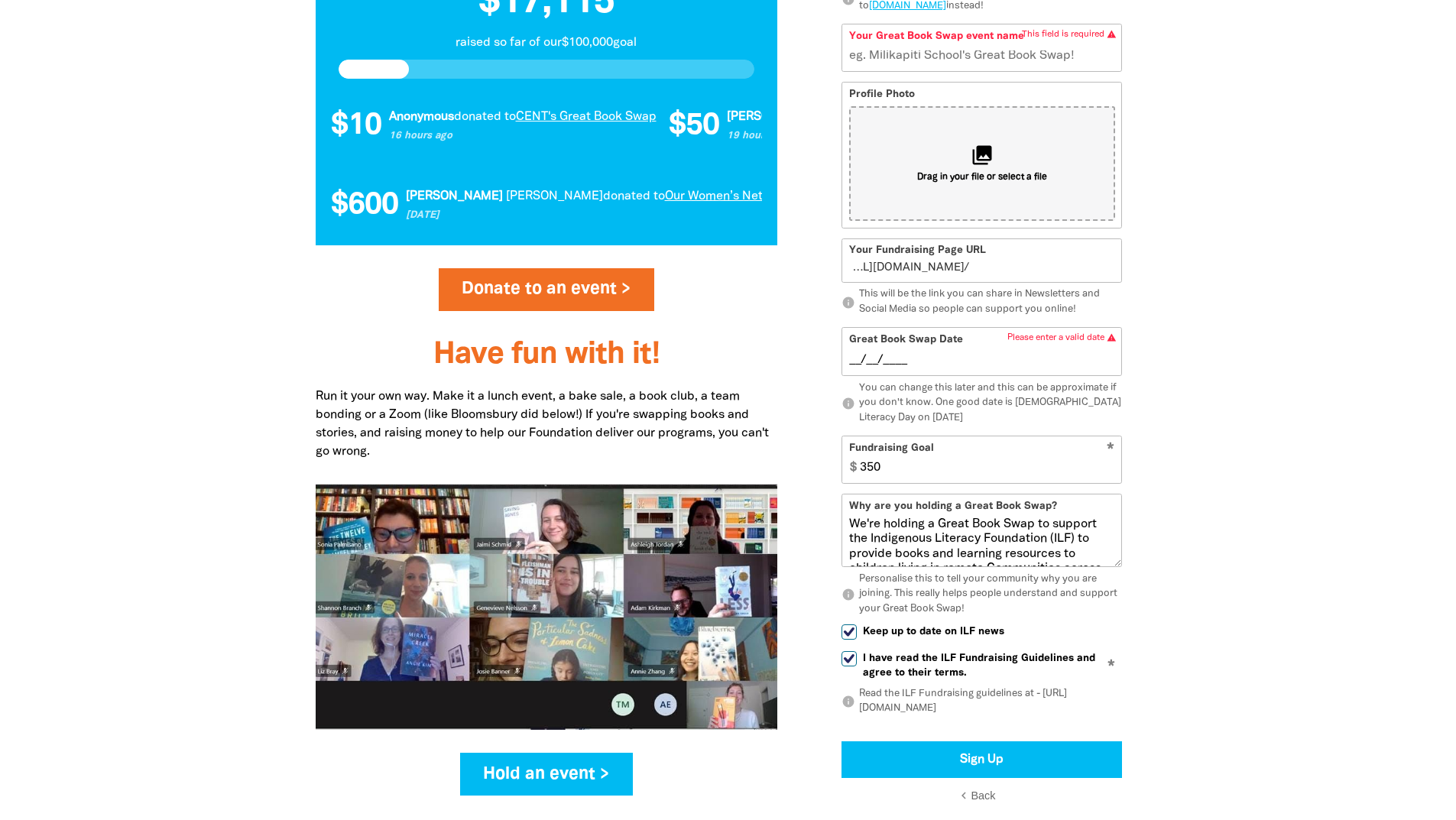
click at [873, 366] on input "__/__/____" at bounding box center [981, 360] width 266 height 17
type input "03/08/2025"
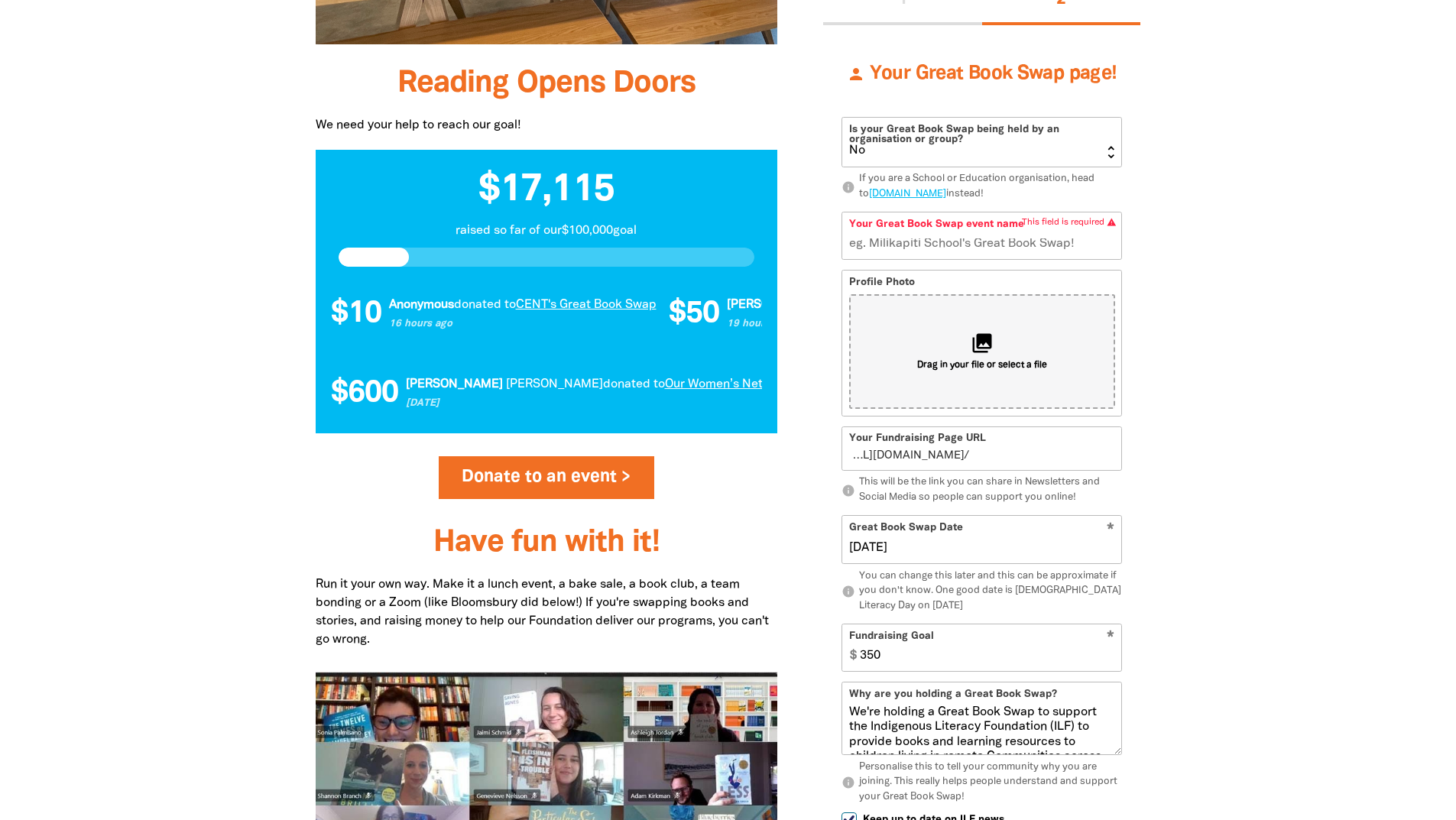
scroll to position [1240, 0]
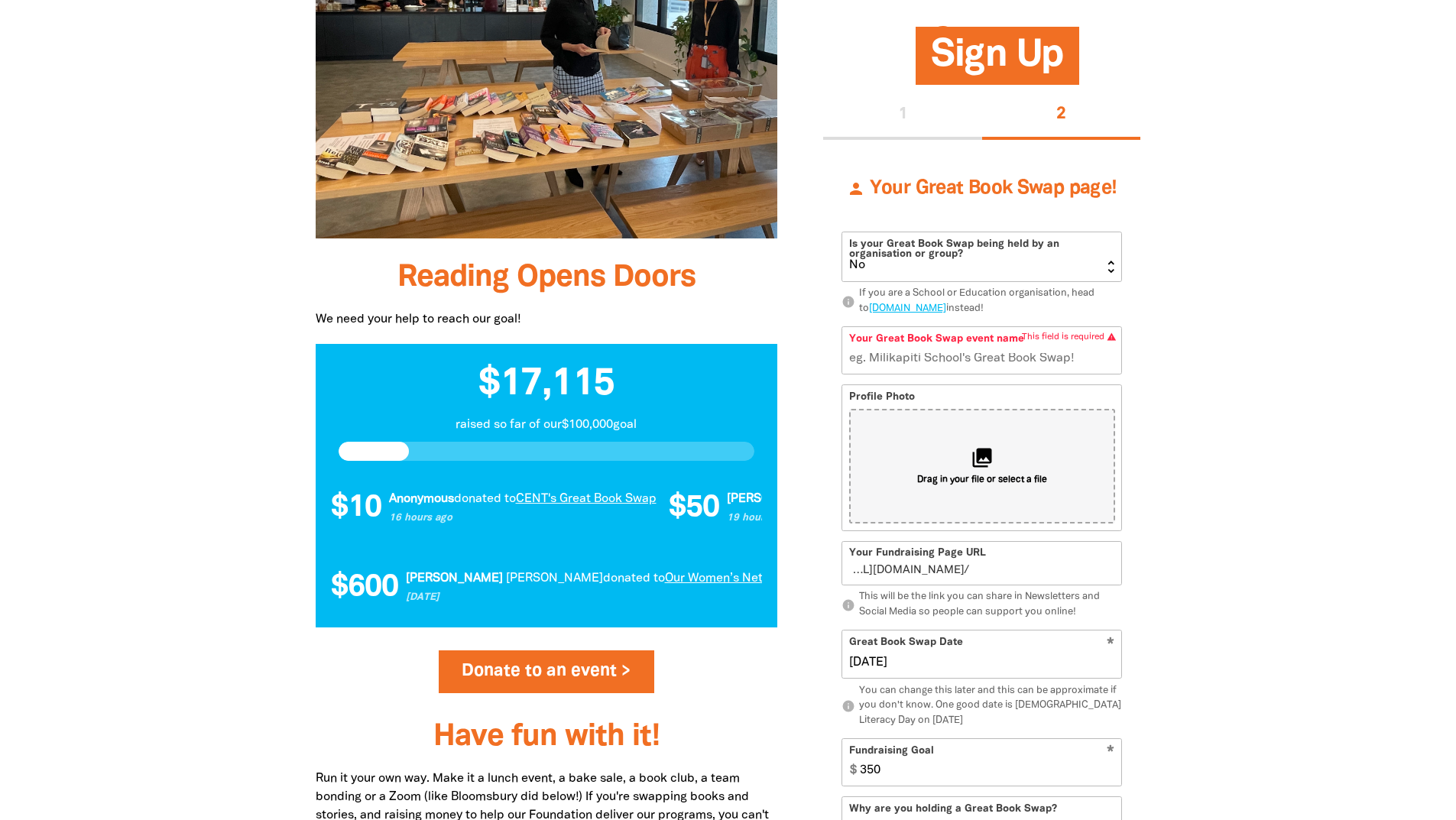
click at [955, 382] on form "Is your Great Book Swap being held by an organisation or group? Yes No info If …" at bounding box center [981, 669] width 280 height 876
click at [958, 357] on input "Your Great Book Swap event name" at bounding box center [981, 351] width 279 height 47
type input "Cen"
type input "c"
type input "Cent"
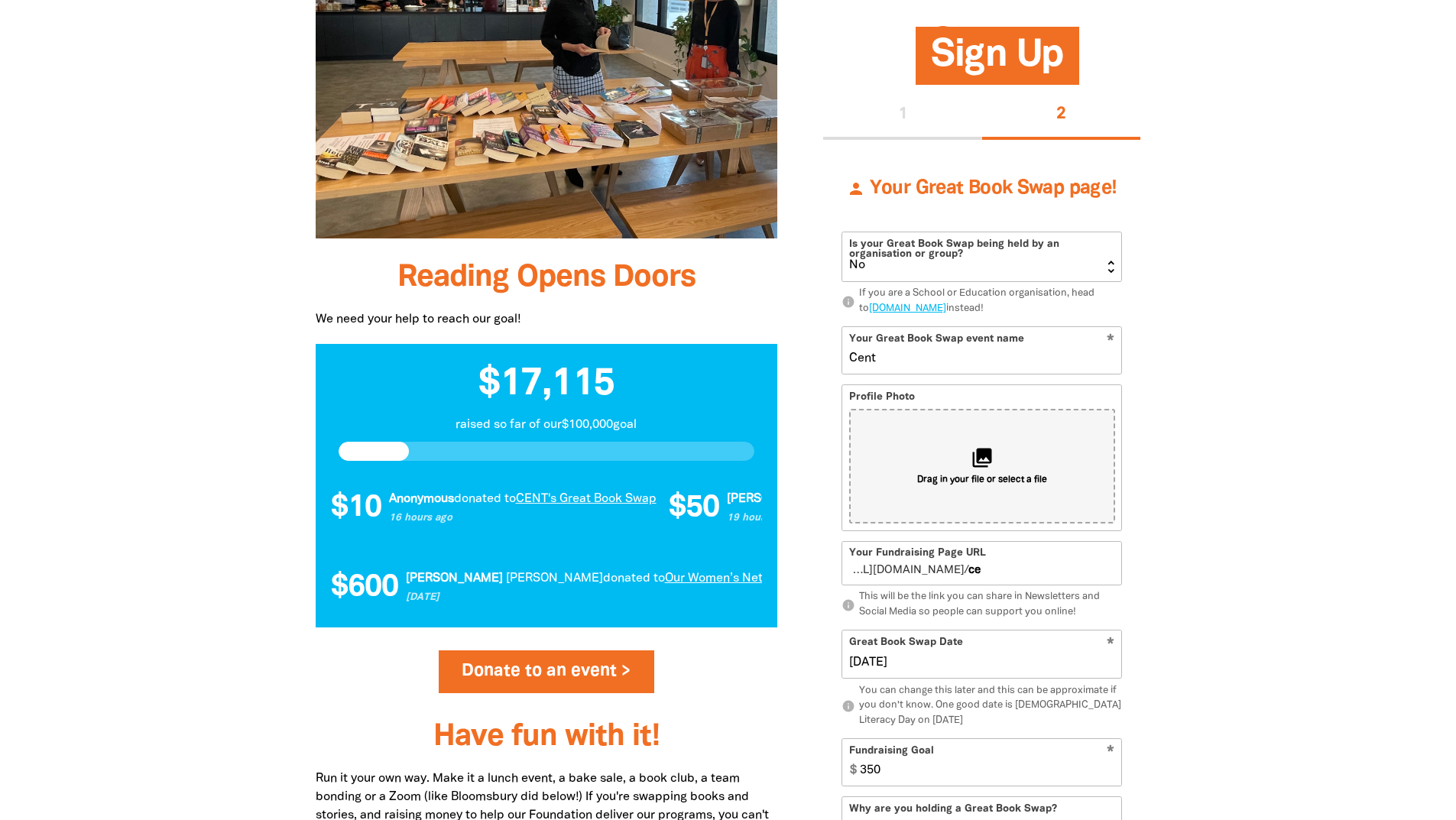
type input "cen"
type input "Central"
type input "central"
type input "C"
type input "c"
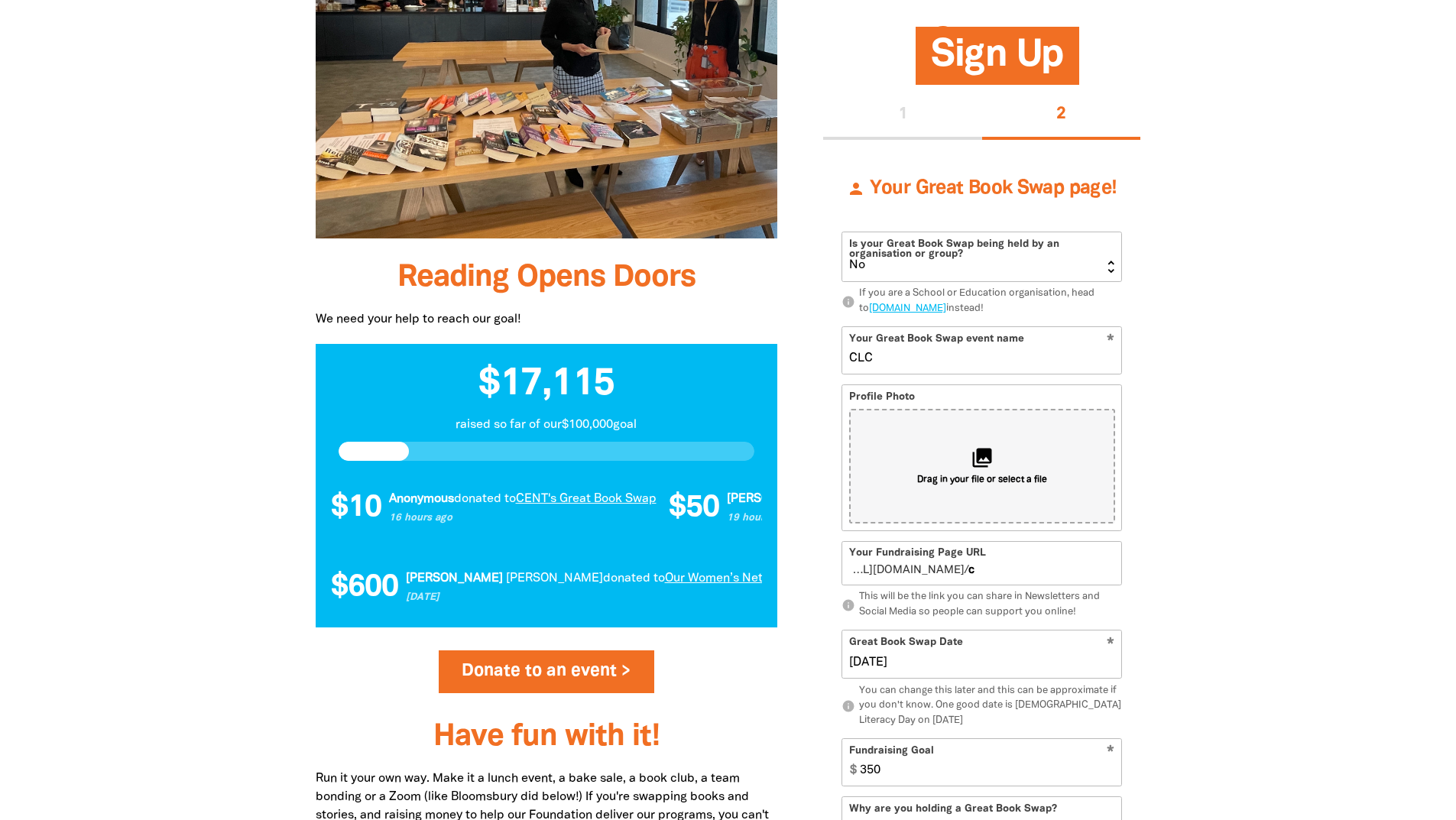
type input "CLC"
type input "clc"
type input "CLC Library book swap 2025"
type input "clclibrarybookswap2025"
click at [1208, 412] on div at bounding box center [728, 404] width 1456 height 1633
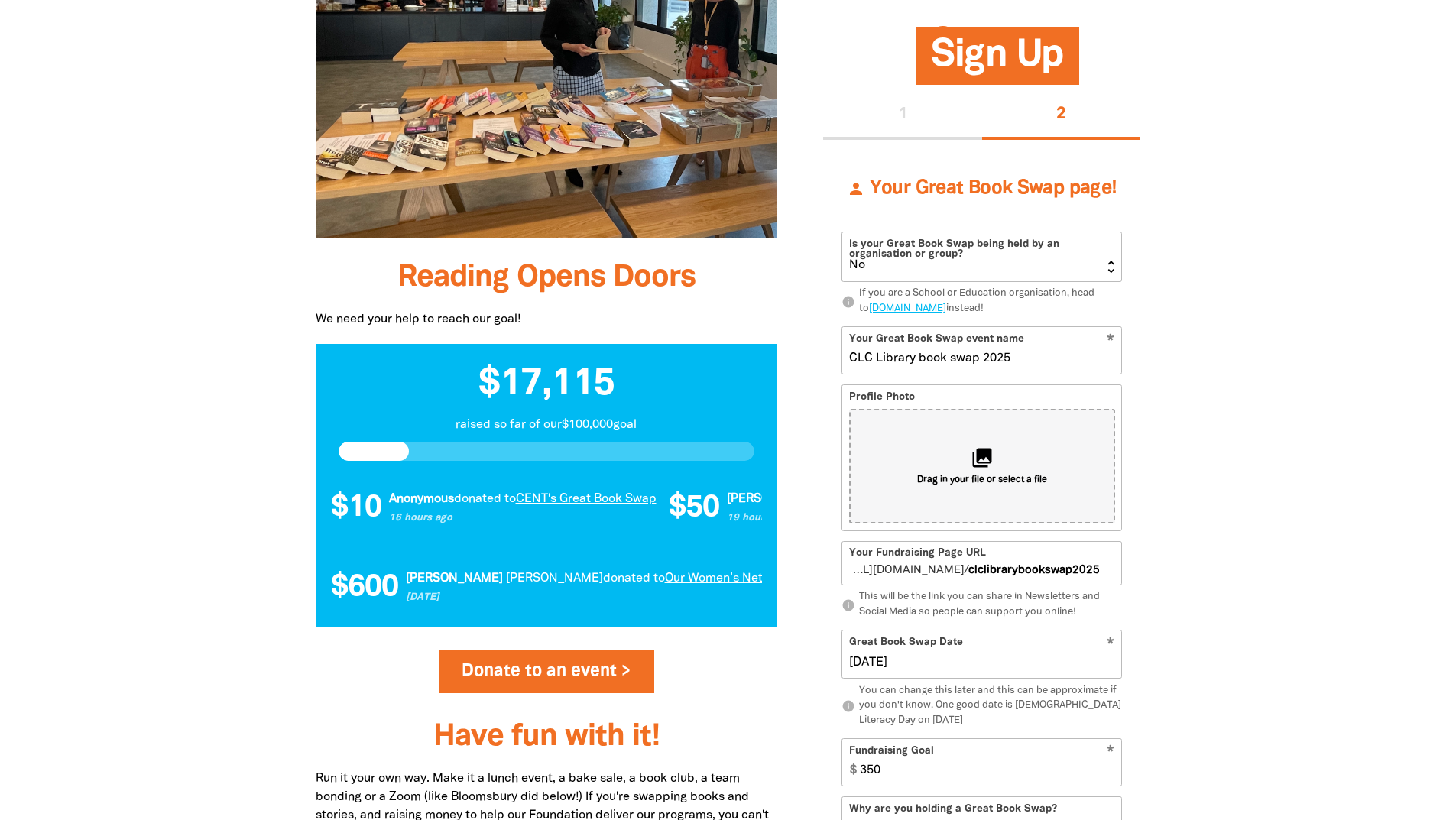
click at [971, 270] on select "Yes No" at bounding box center [981, 257] width 279 height 49
select select "Yes"
click at [842, 232] on select "Yes No" at bounding box center [981, 257] width 279 height 49
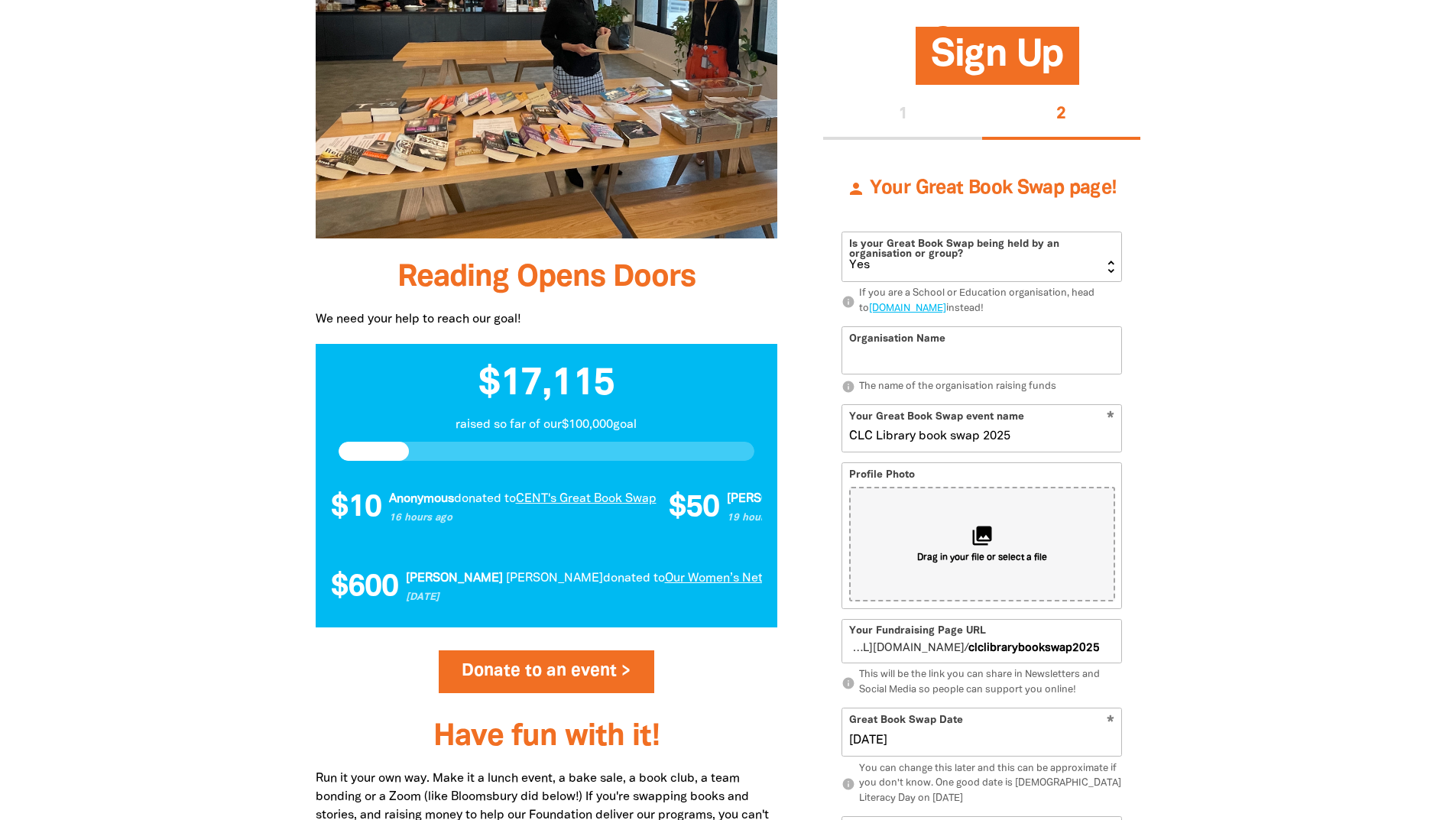
click at [1224, 291] on div at bounding box center [728, 404] width 1456 height 1633
click at [979, 365] on input "Organisation Name" at bounding box center [981, 351] width 279 height 47
type input "Central Land Council"
click at [1279, 398] on div at bounding box center [728, 404] width 1456 height 1633
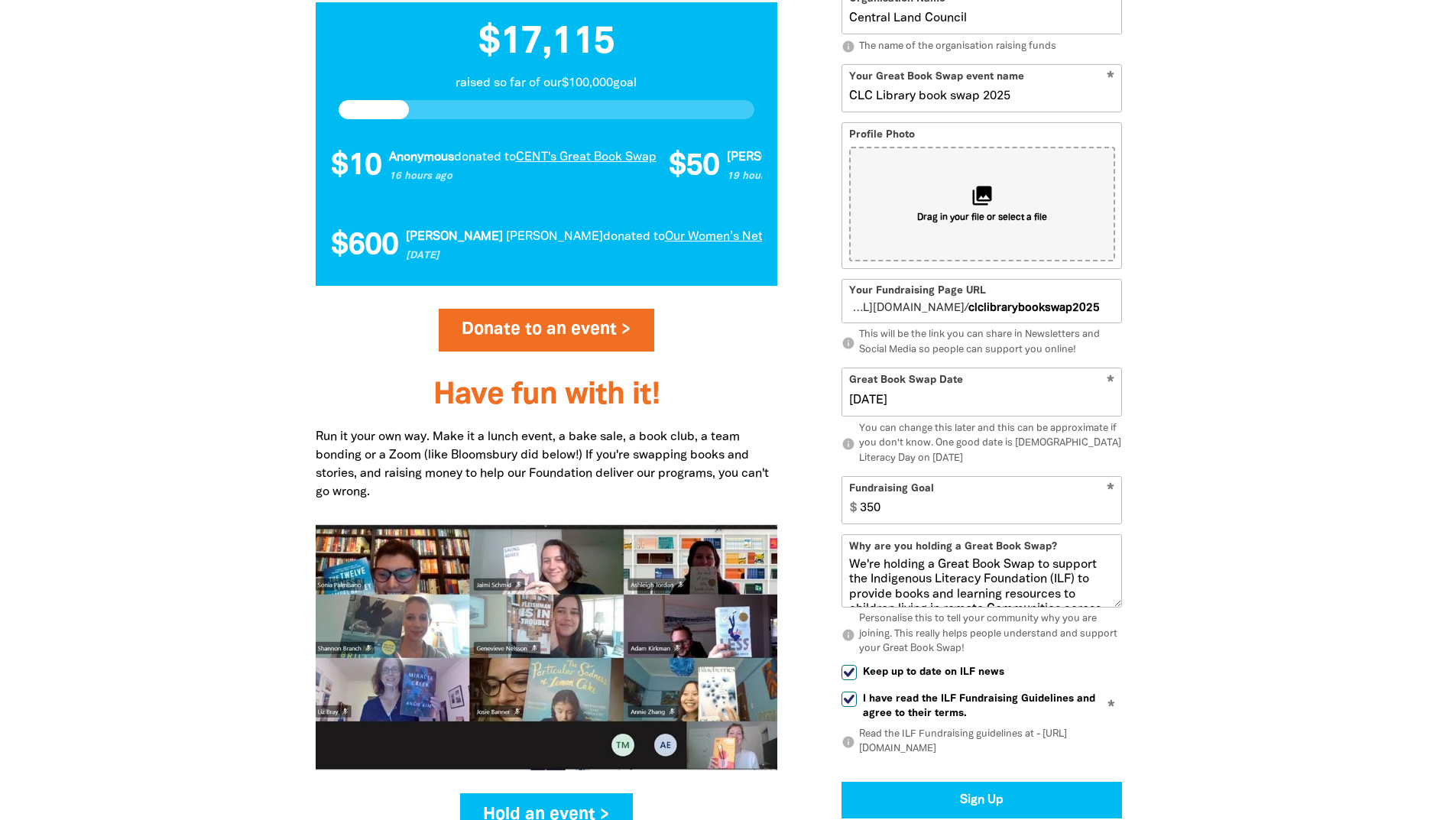
scroll to position [1699, 0]
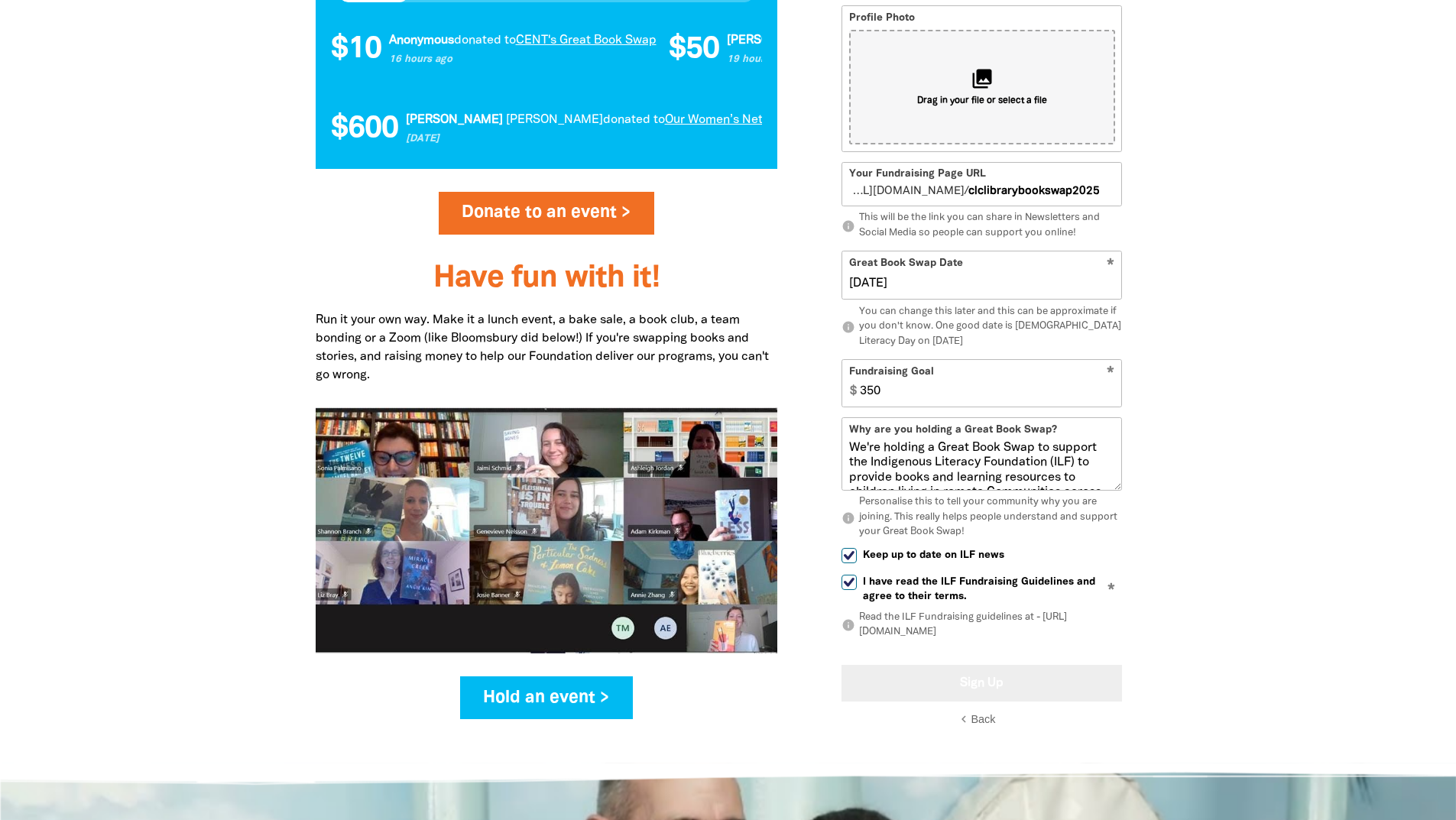
click at [977, 676] on button "Sign Up" at bounding box center [981, 683] width 280 height 37
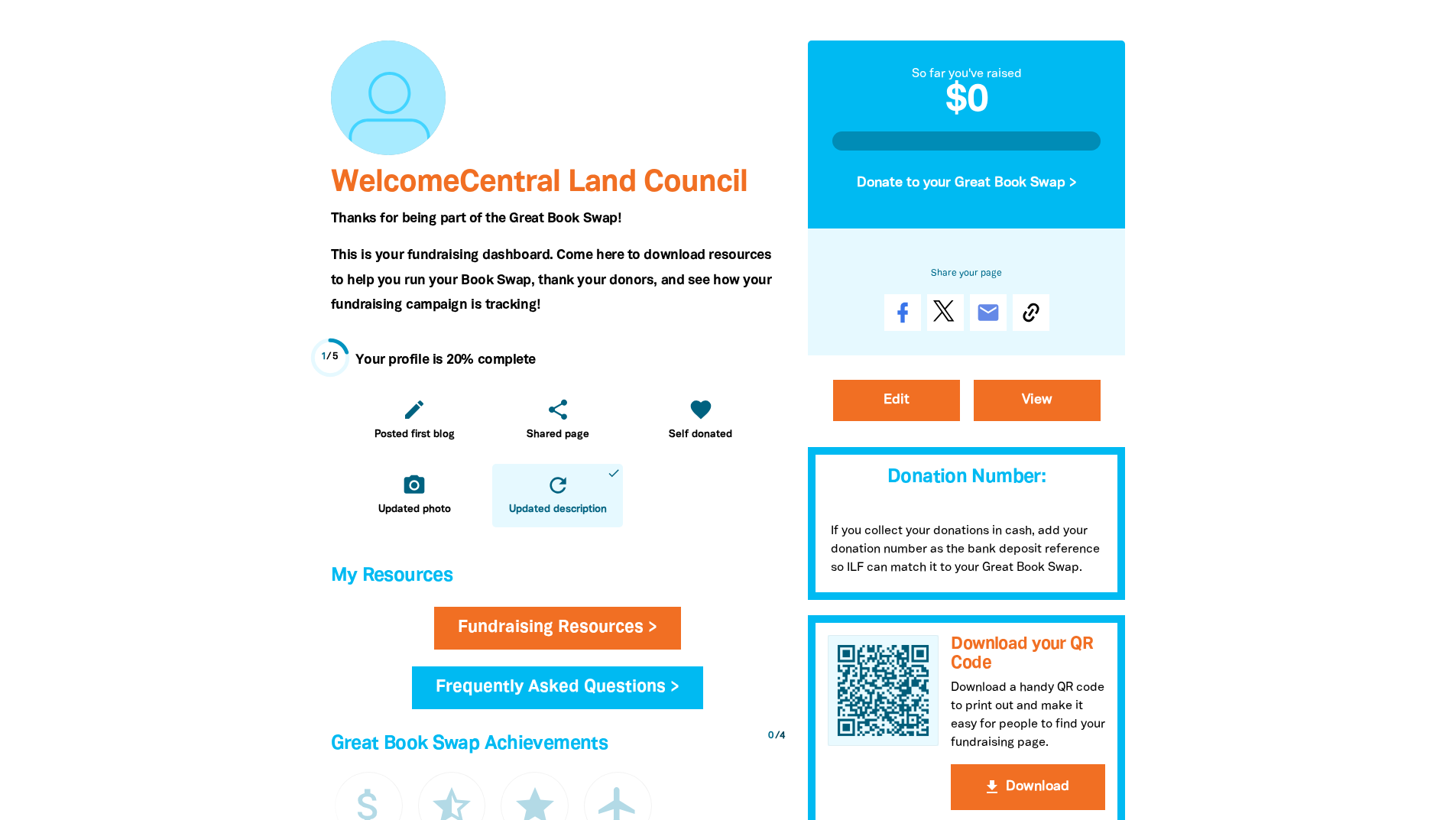
scroll to position [382, 0]
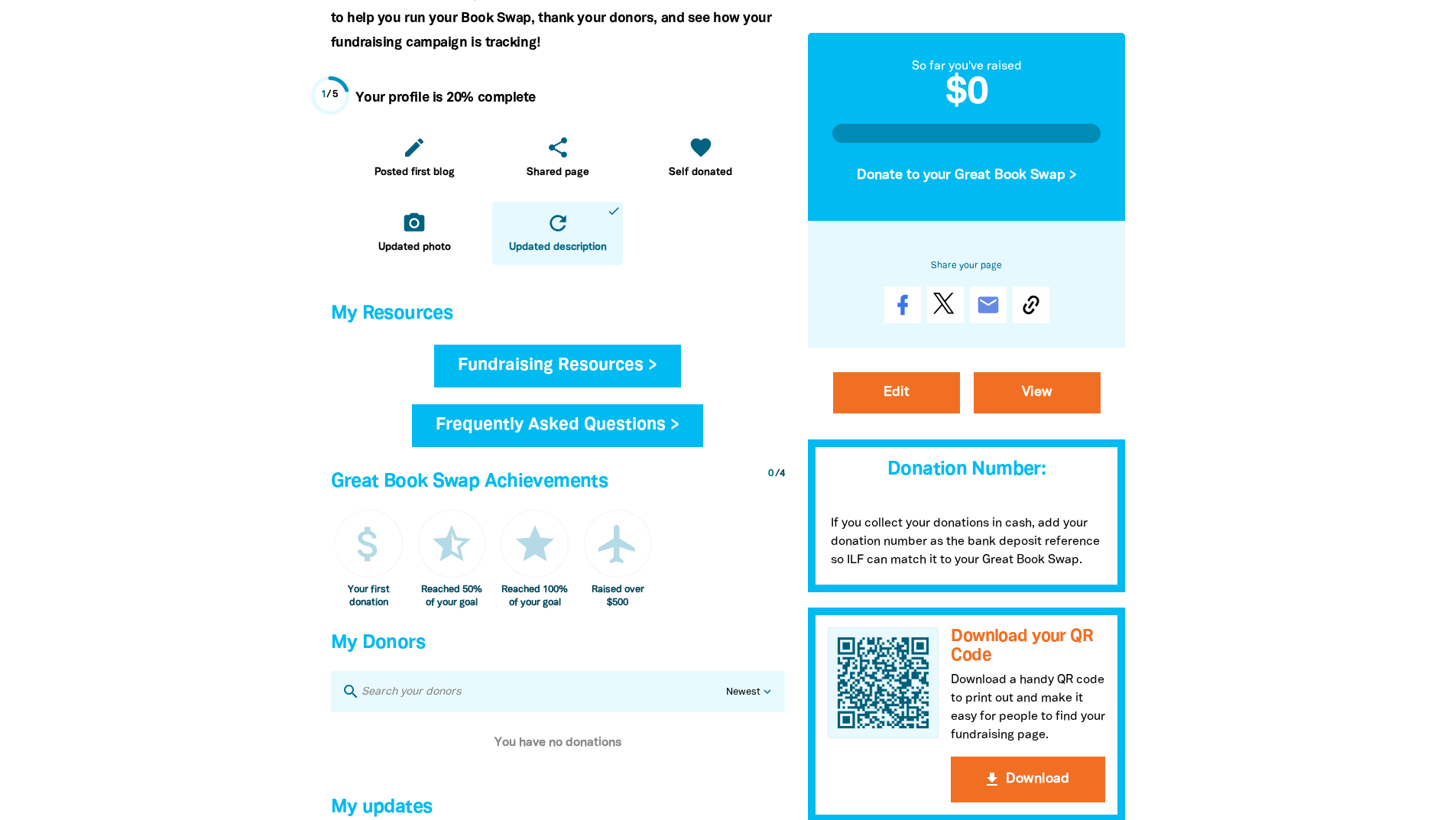
click at [580, 367] on link "Fundraising Resources >" at bounding box center [557, 366] width 247 height 43
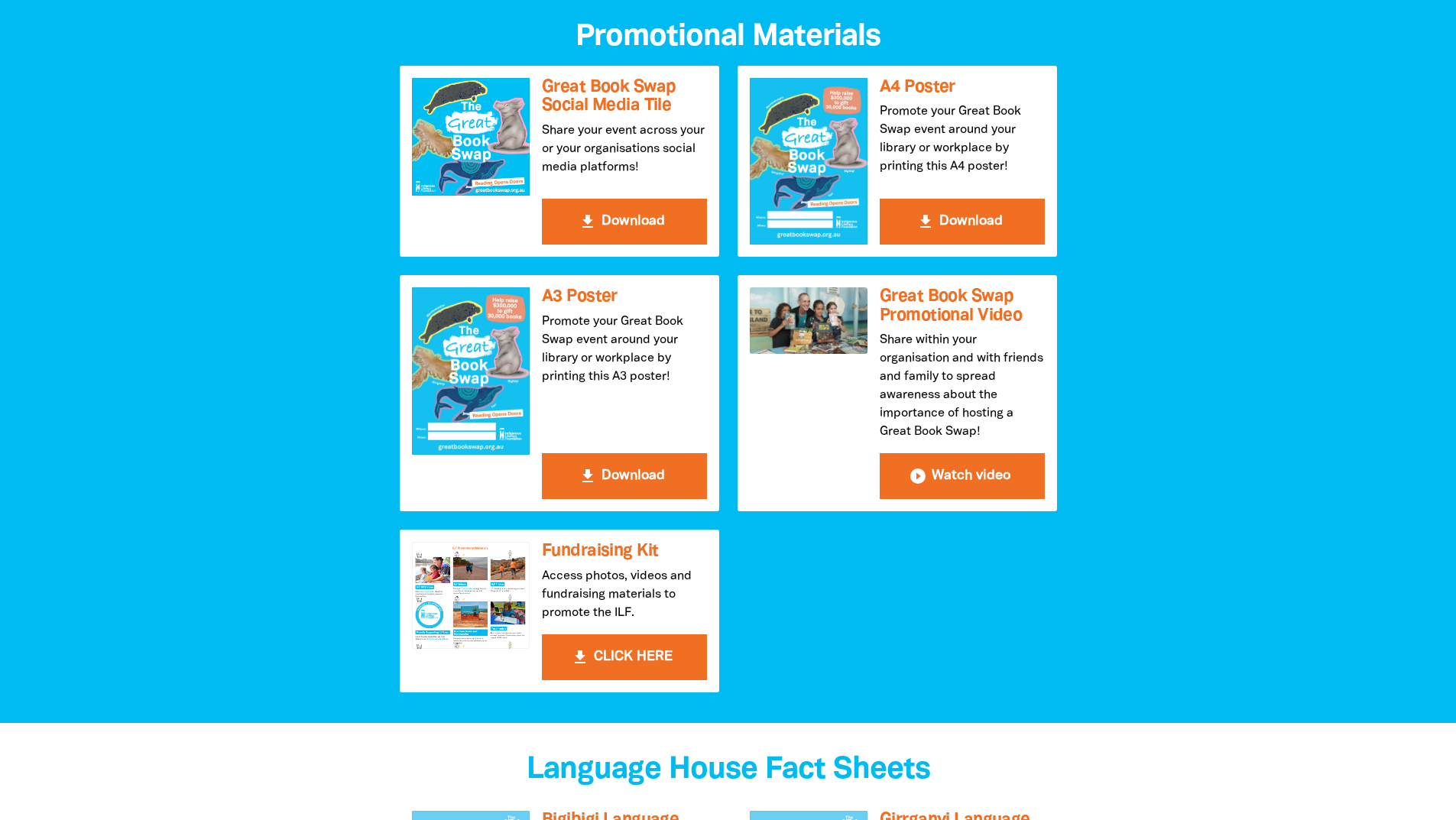
scroll to position [305, 0]
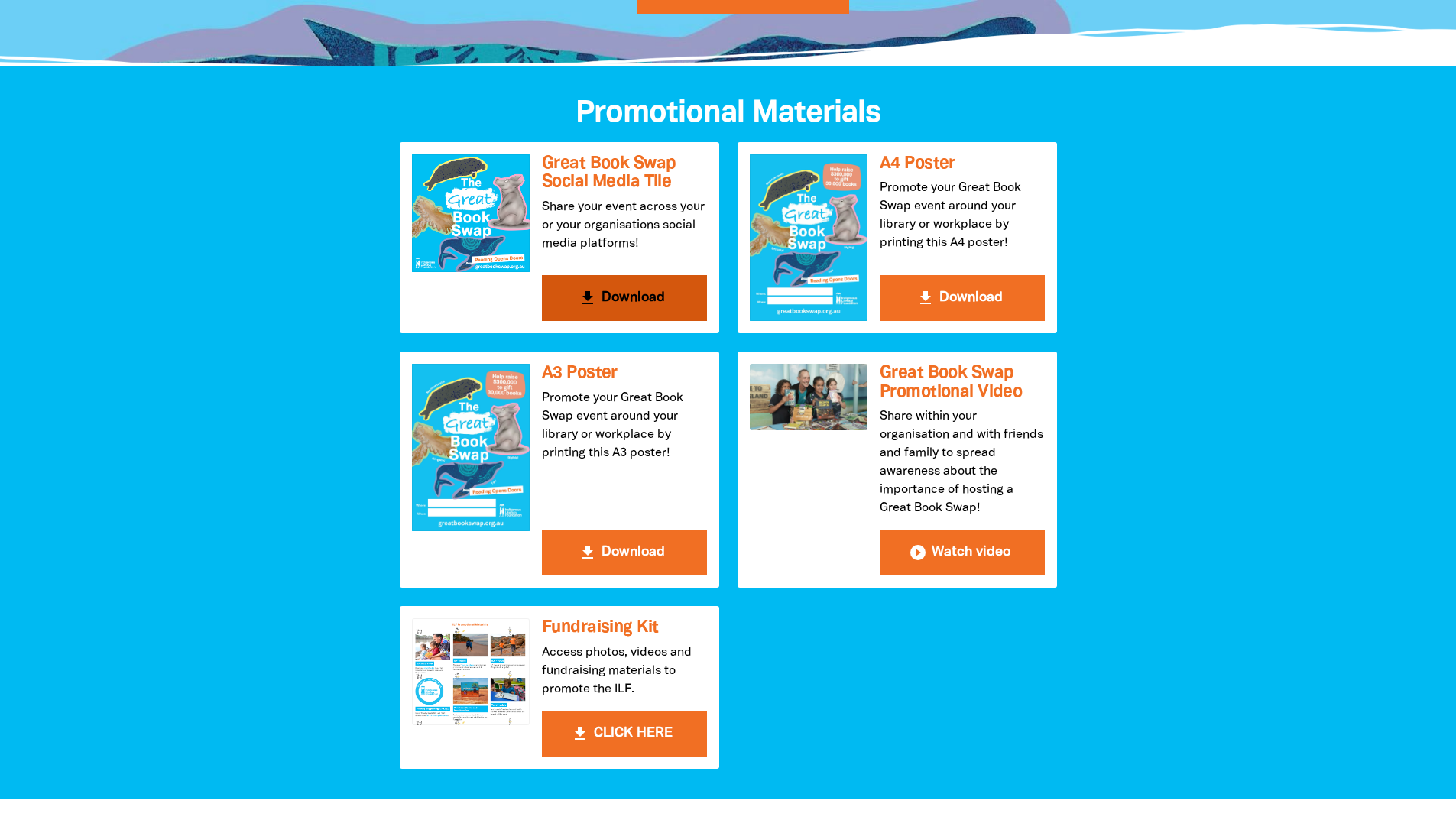
click at [583, 299] on icon "get_app" at bounding box center [587, 298] width 18 height 18
click at [913, 212] on div "get_app Great Book Swap Social Media Tile Share your event across your or your …" at bounding box center [728, 460] width 676 height 636
click at [959, 297] on button "get_app Download" at bounding box center [963, 298] width 165 height 46
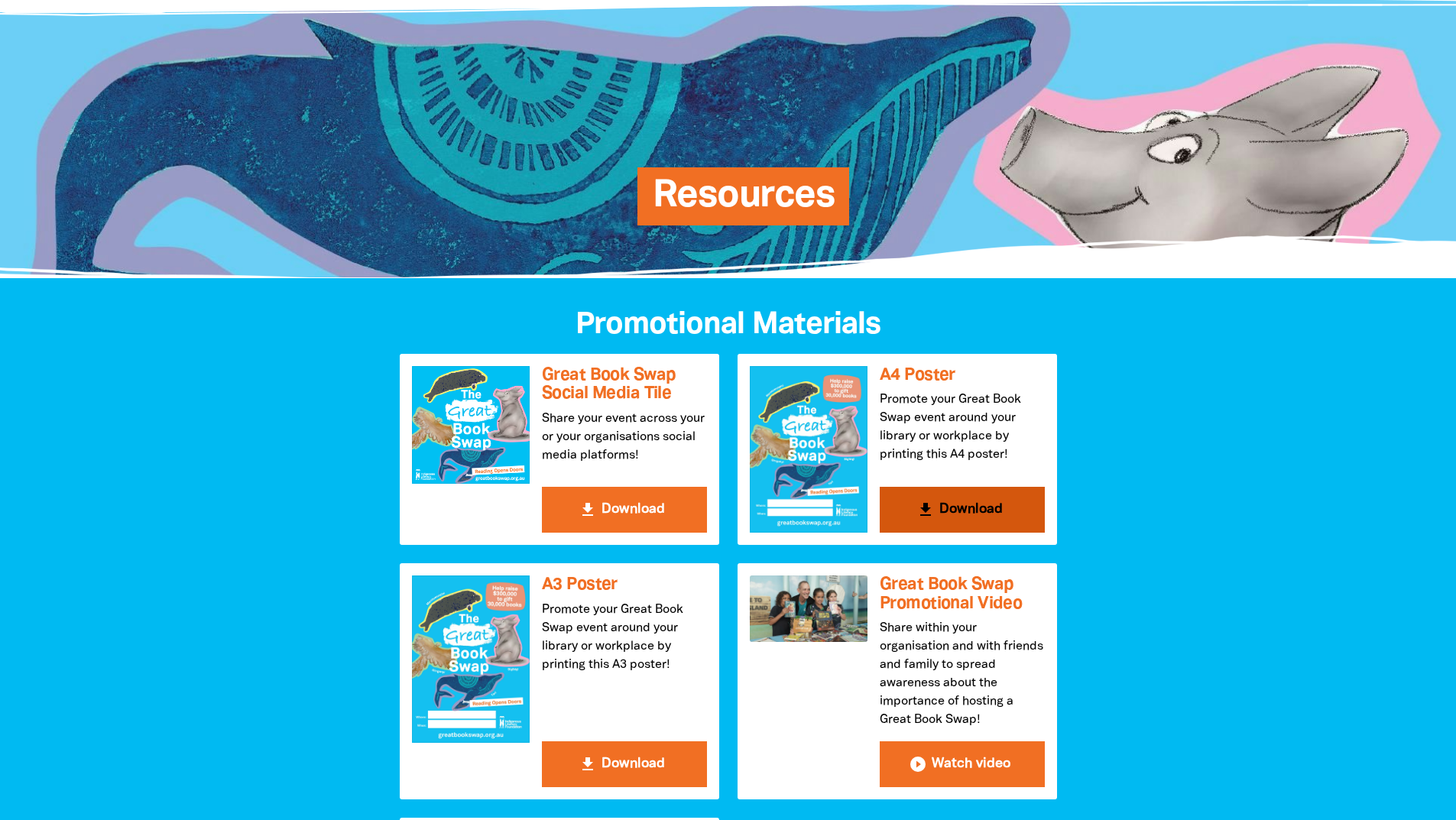
scroll to position [0, 0]
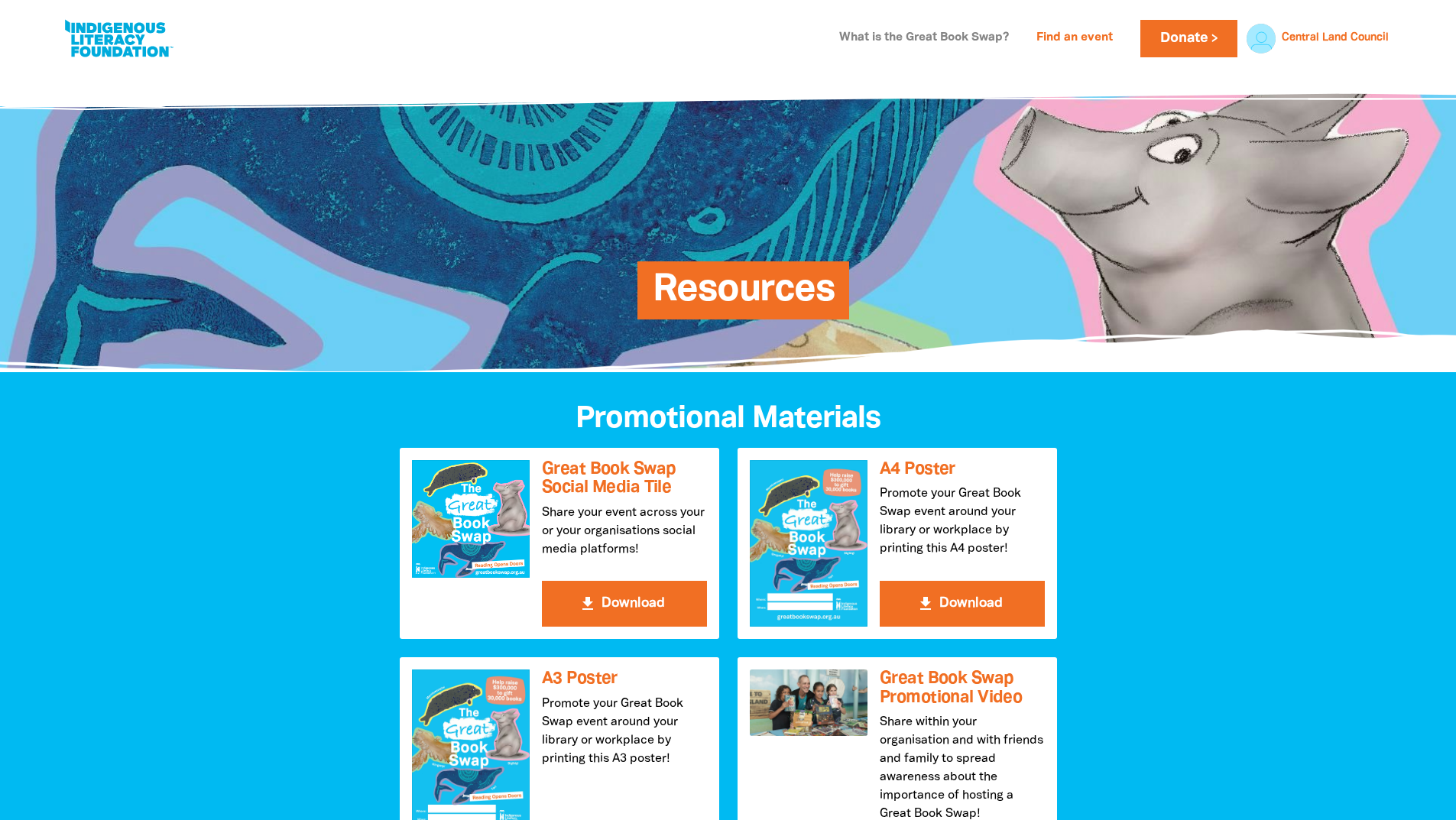
click at [938, 33] on link "What is the Great Book Swap?" at bounding box center [923, 38] width 188 height 24
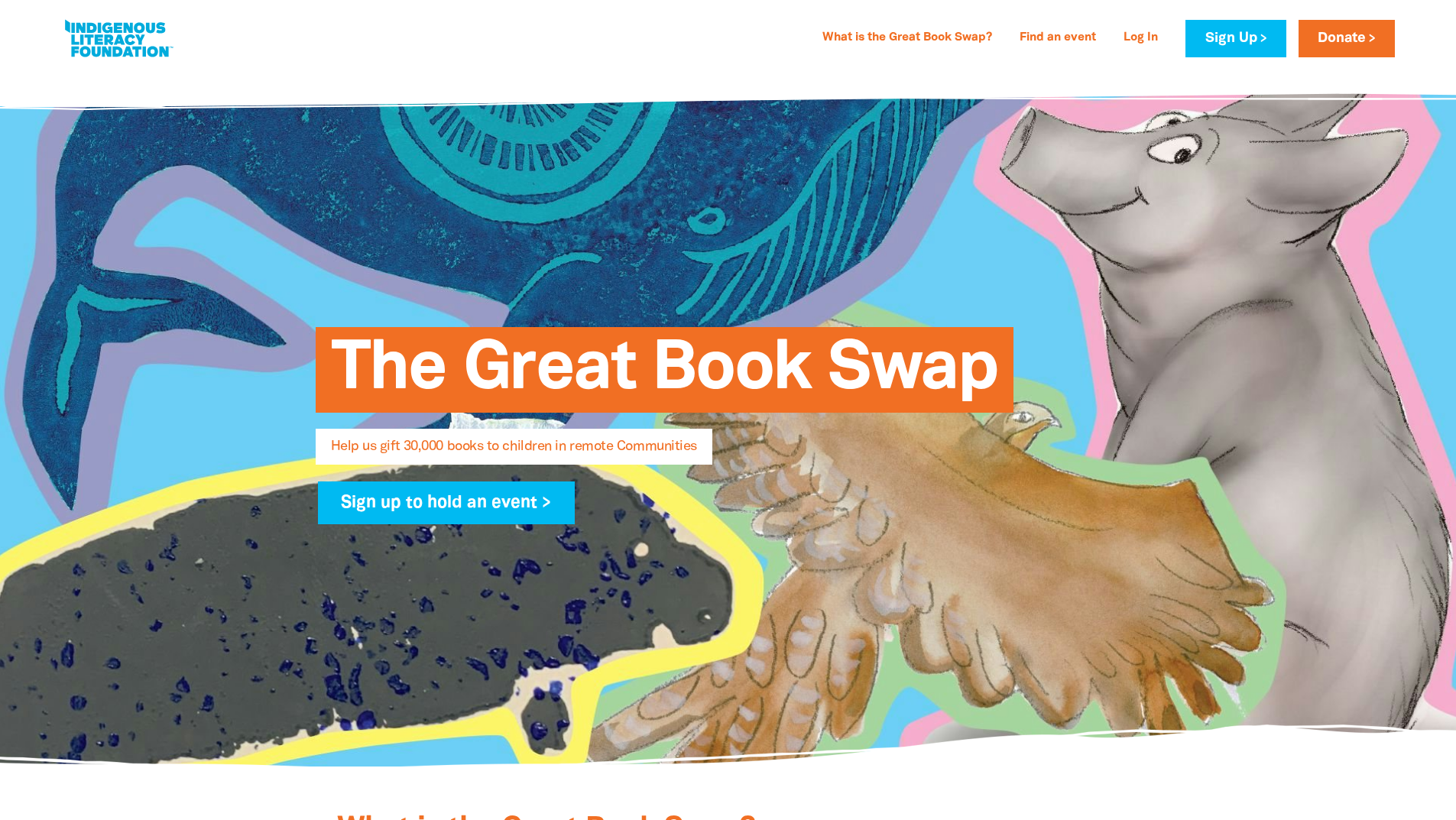
select select "AU"
type input "Central Land Council"
type input "Library"
type input "jacqui.omara@clc.org.au"
type input "[PHONE_NUMBER]"
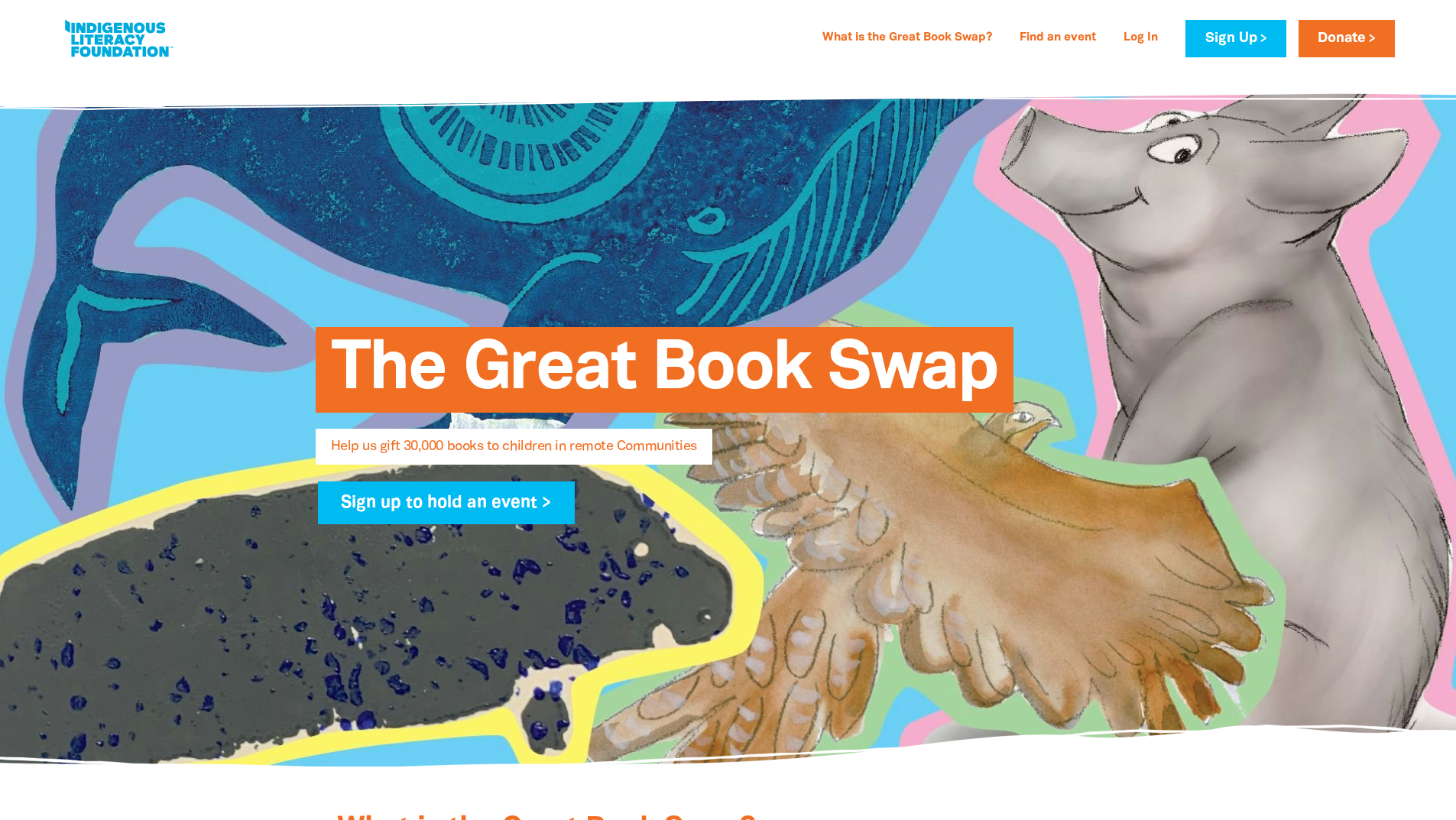
type input "Mparntwe"
type input "[STREET_ADDRESS][PERSON_NAME]"
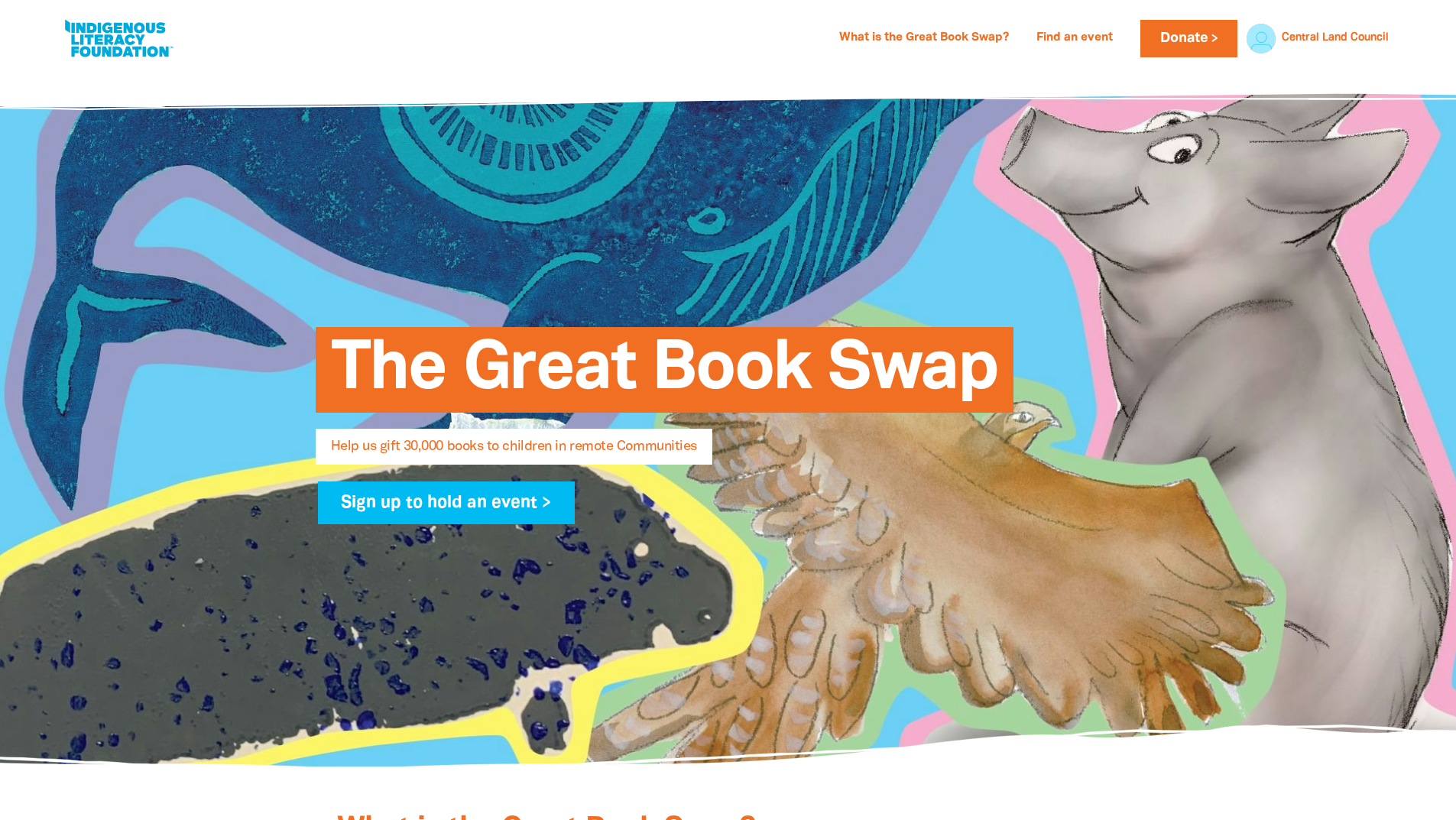
click at [97, 34] on link at bounding box center [119, 39] width 115 height 47
select select "AU"
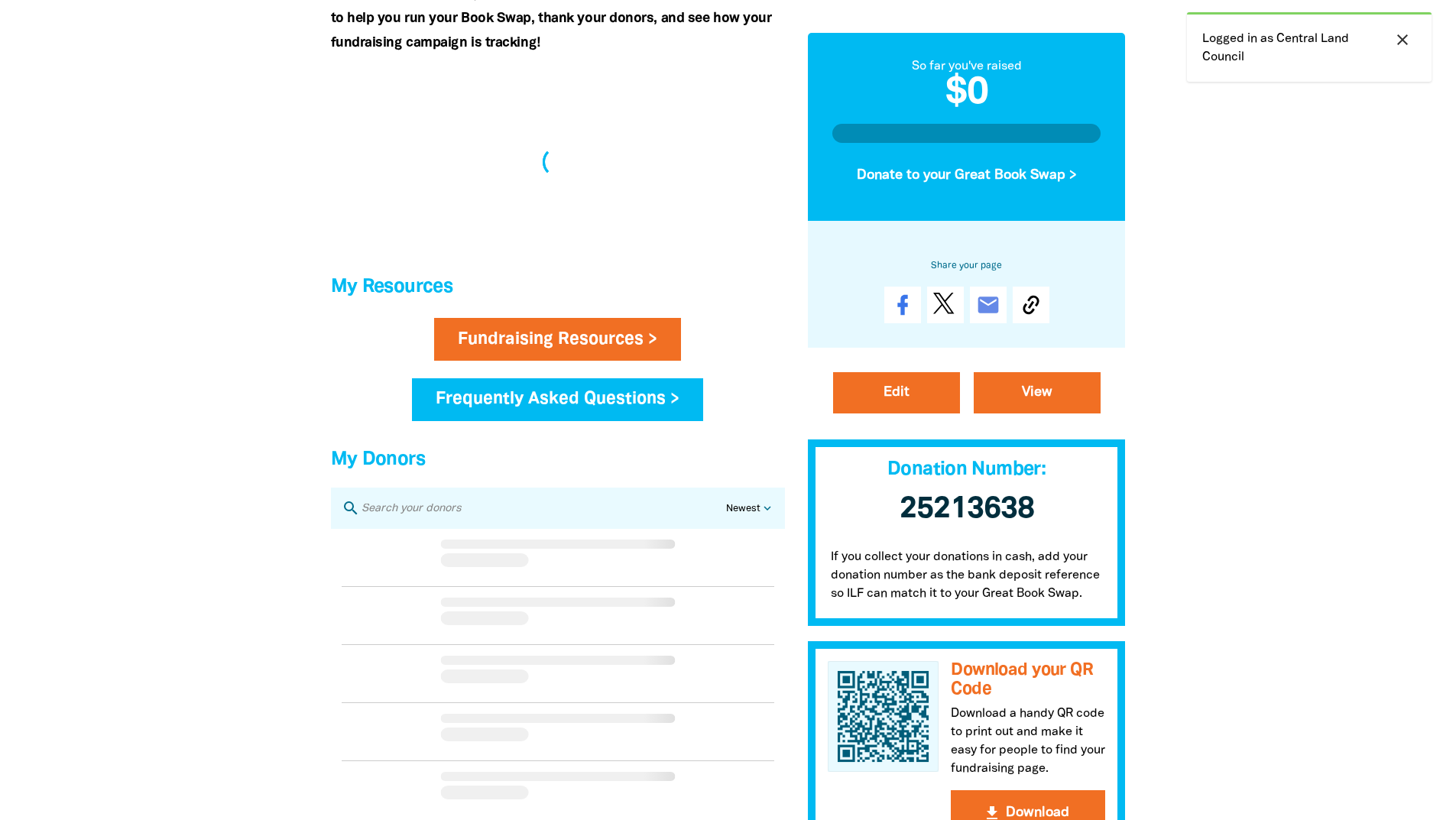
scroll to position [1643, 0]
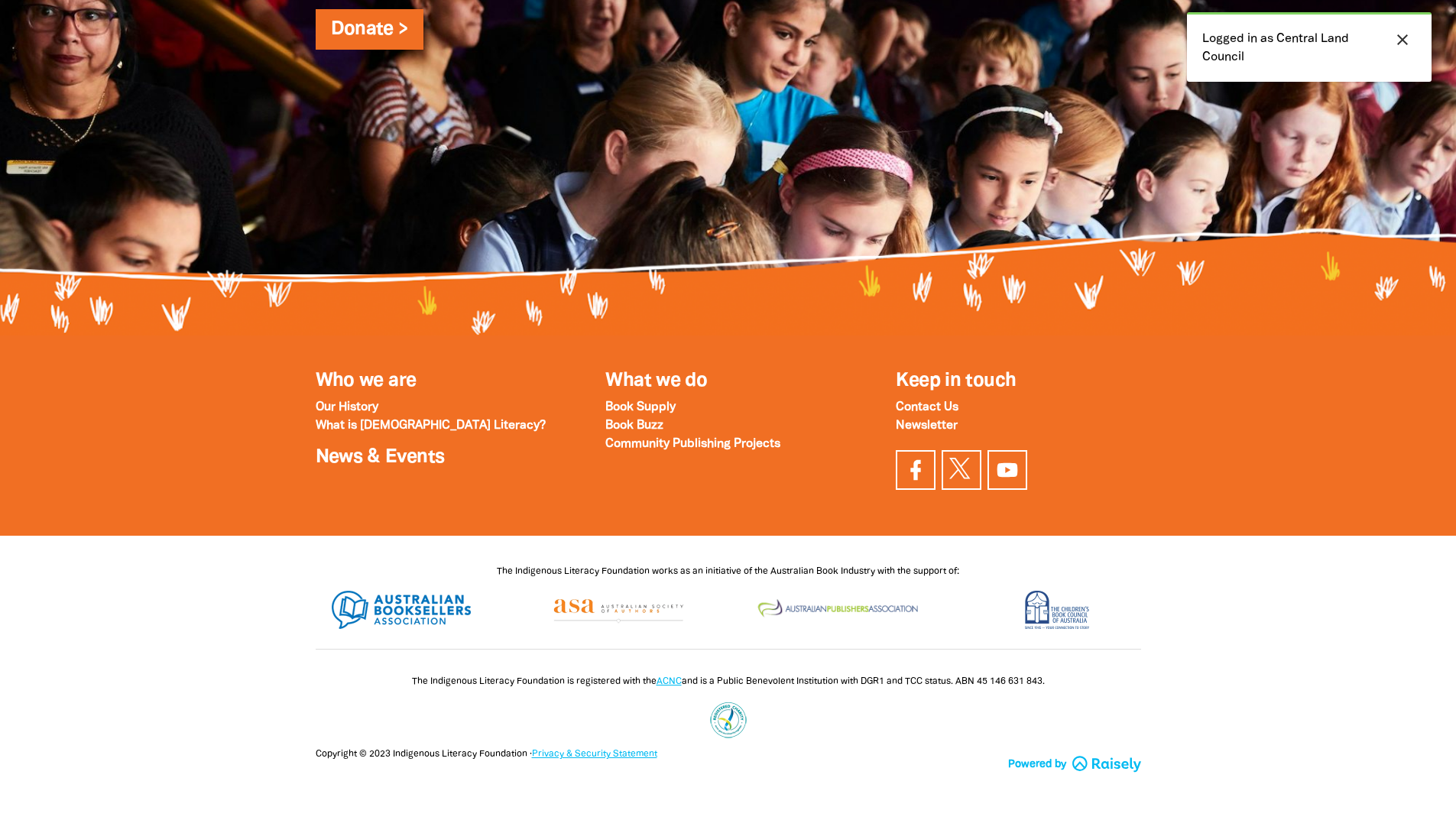
select select "AU"
